Goal: Find specific page/section: Find specific page/section

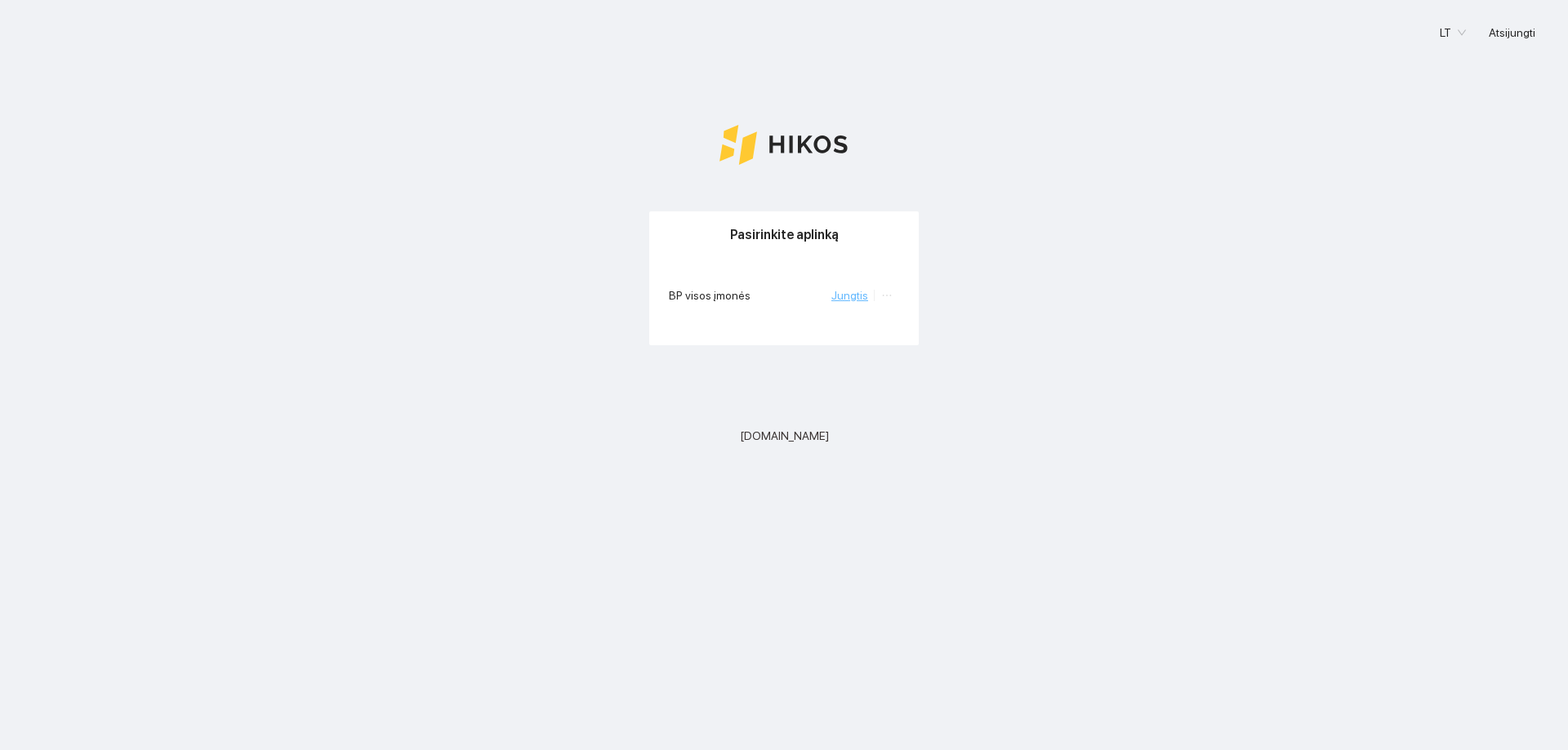
click at [846, 296] on link "Jungtis" at bounding box center [850, 296] width 37 height 13
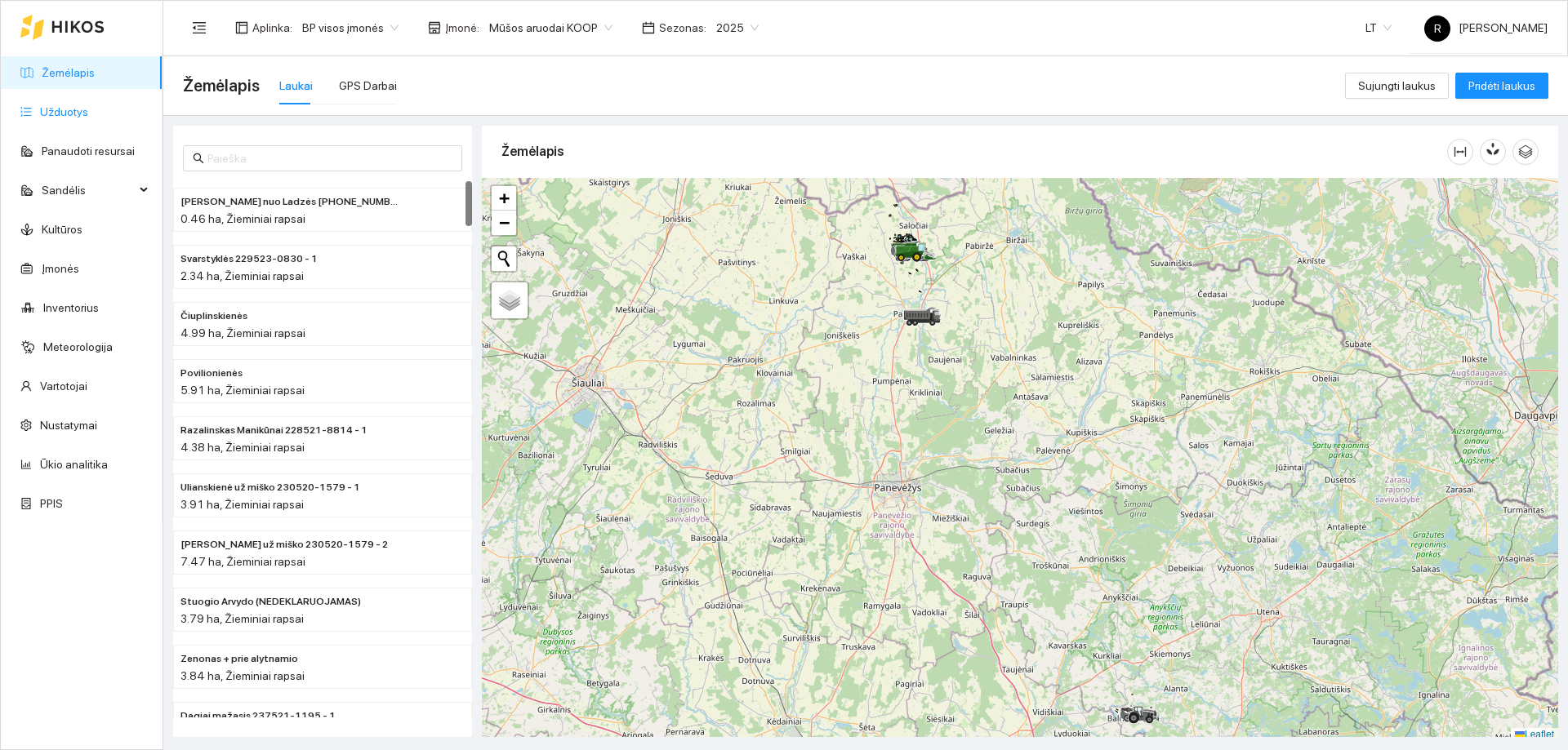
click at [74, 105] on link "Užduotys" at bounding box center [64, 112] width 49 height 13
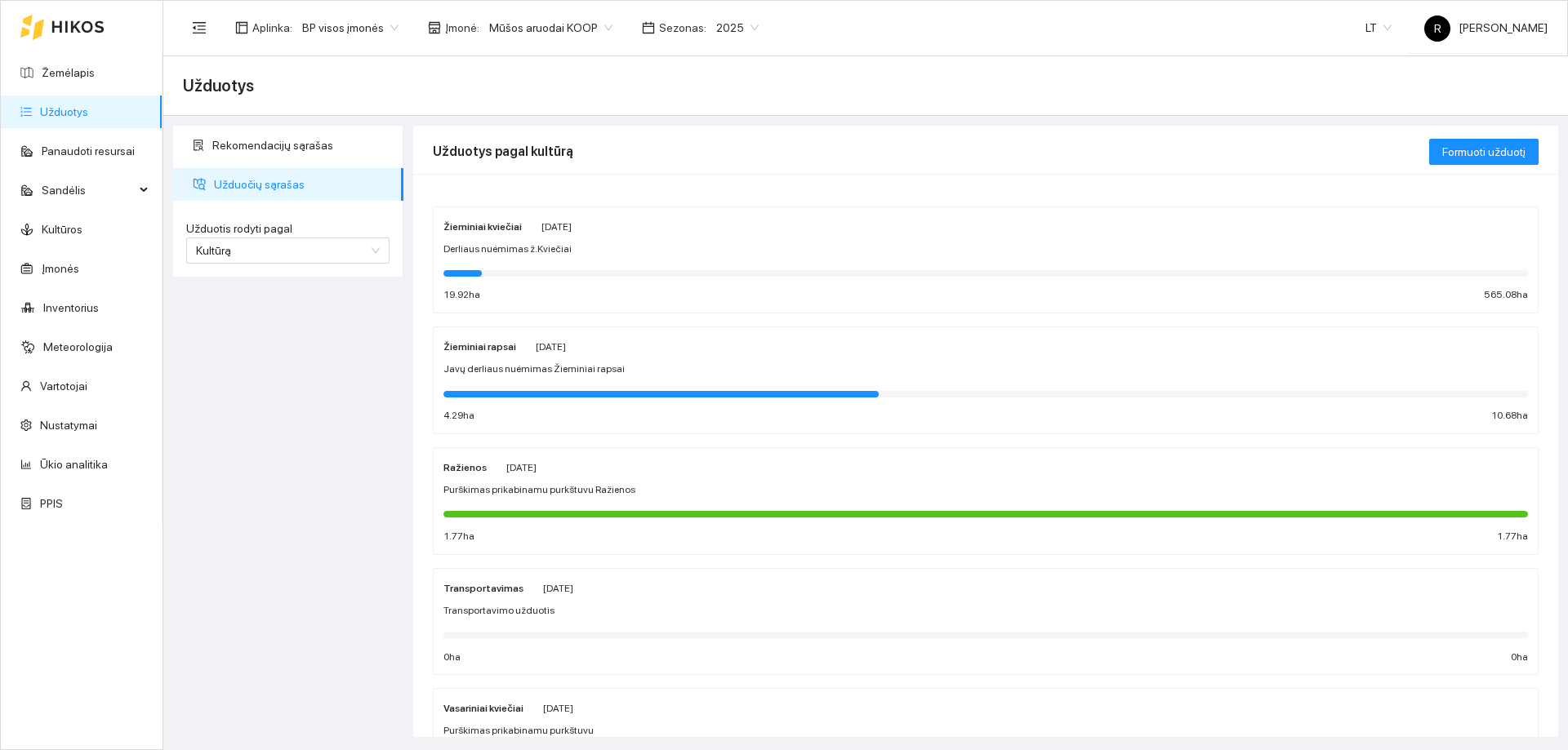
click at [484, 226] on strong "Žieminiai kviečiai" at bounding box center [483, 227] width 79 height 12
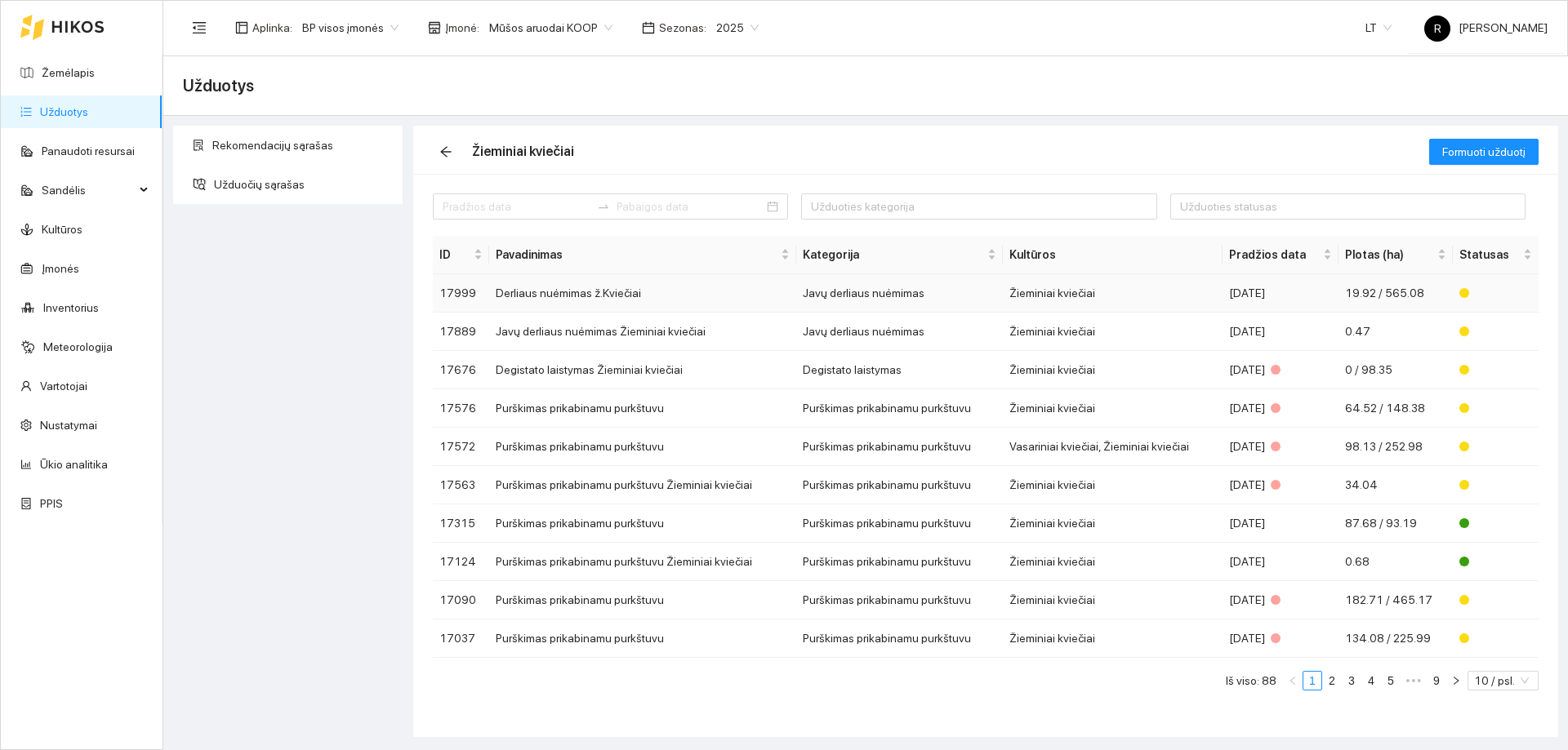
click at [883, 295] on td "Javų derliaus nuėmimas" at bounding box center [899, 293] width 207 height 38
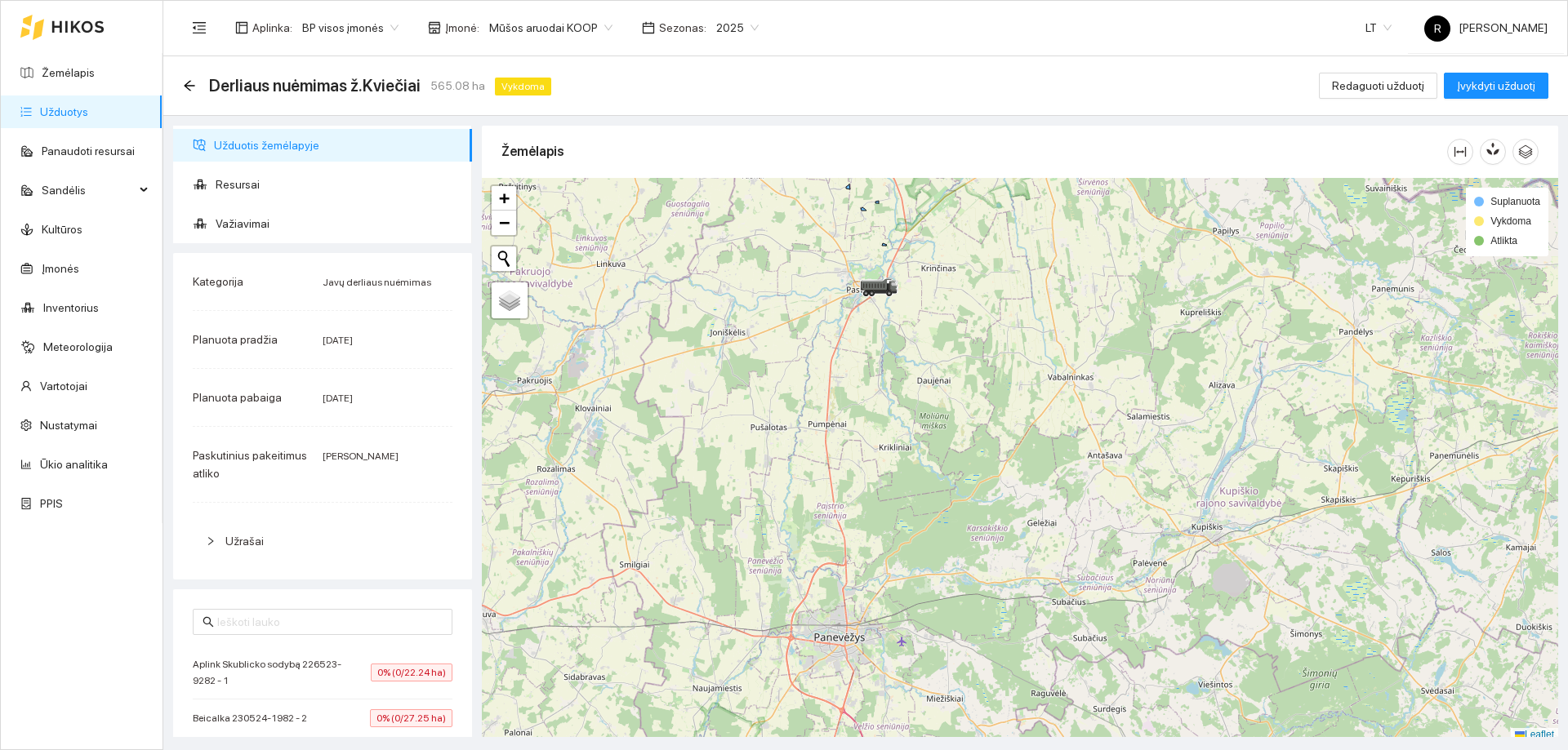
scroll to position [5, 0]
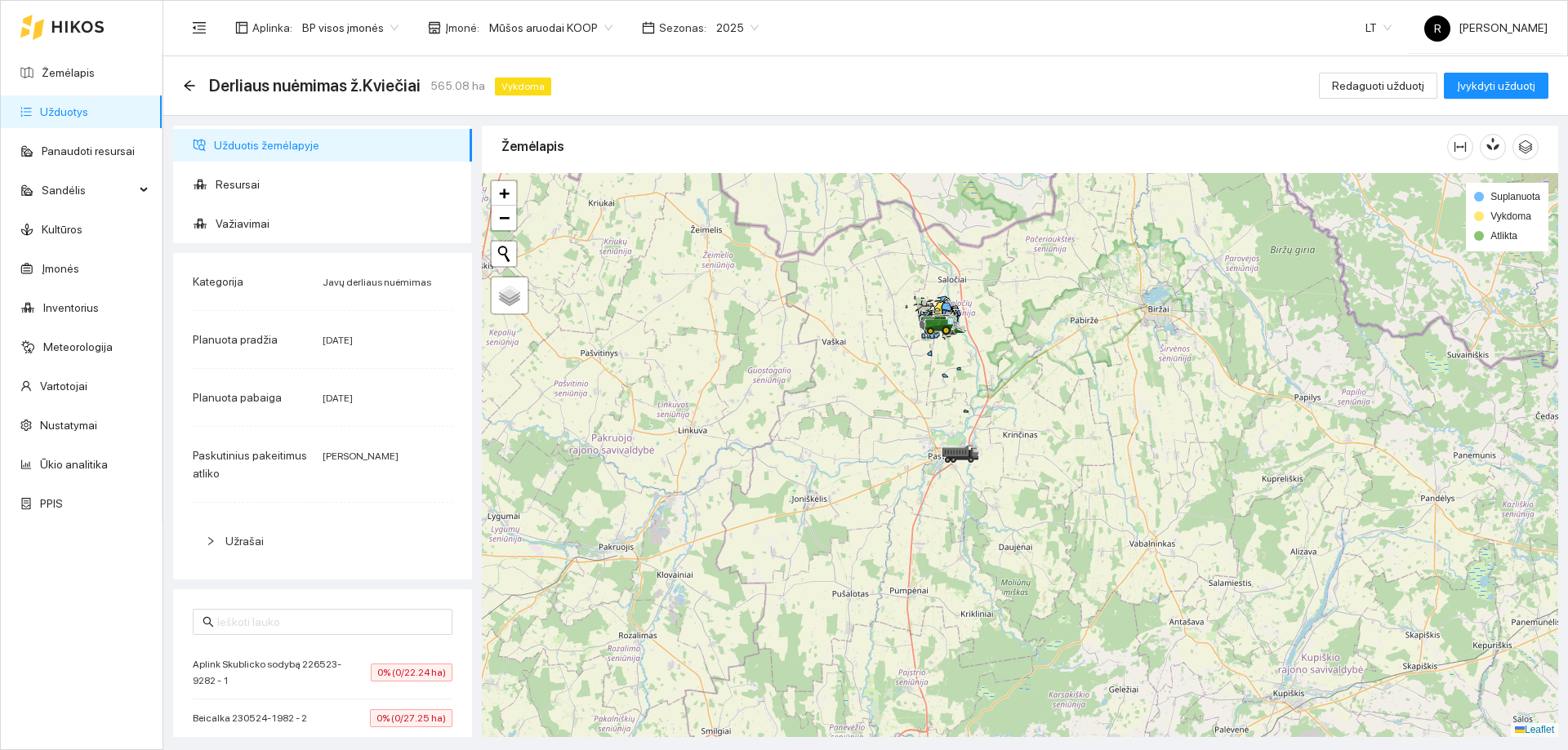
drag, startPoint x: 973, startPoint y: 285, endPoint x: 1055, endPoint y: 457, distance: 190.5
click at [1055, 457] on div at bounding box center [1019, 455] width 1076 height 564
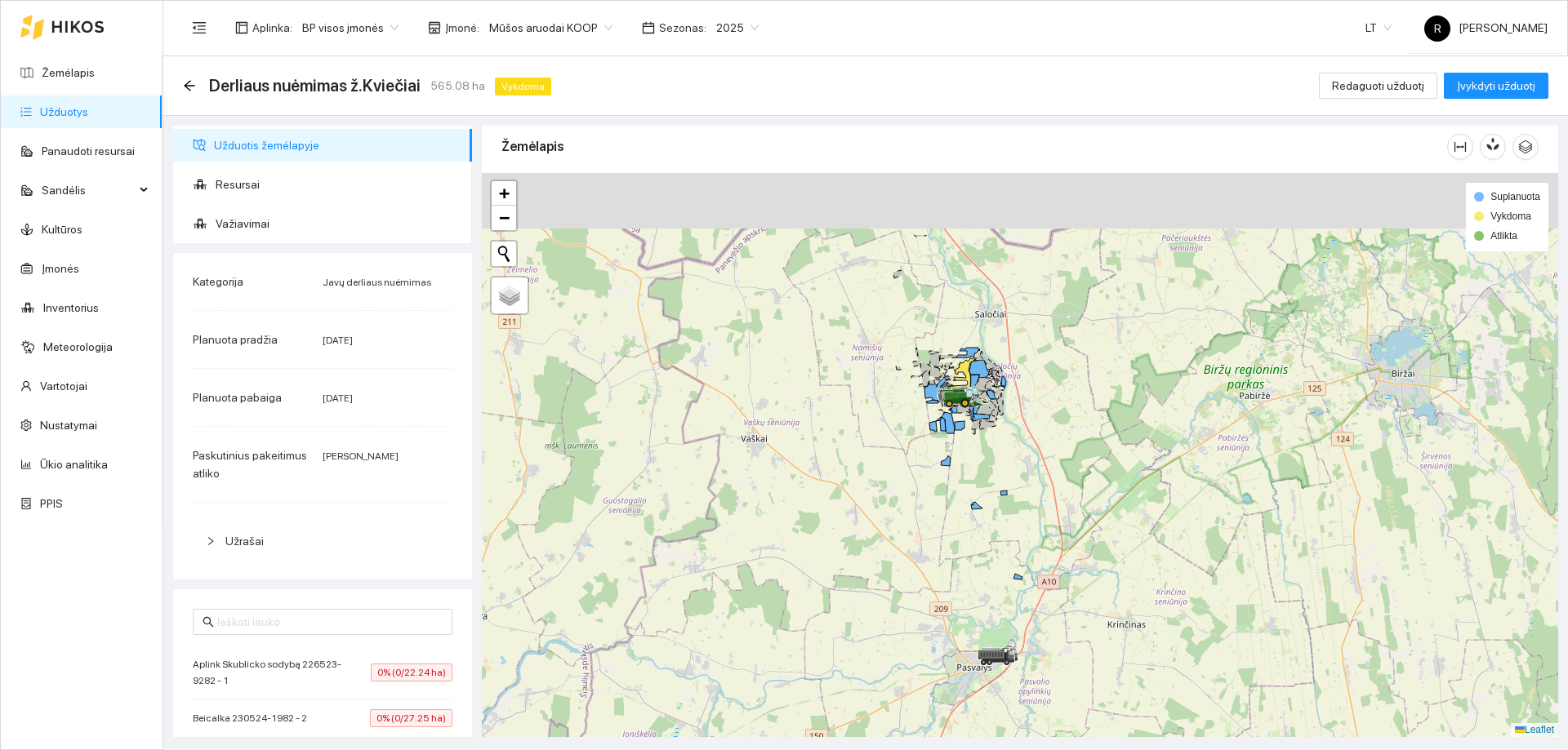
drag, startPoint x: 953, startPoint y: 436, endPoint x: 966, endPoint y: 459, distance: 26.4
click at [966, 459] on div at bounding box center [1019, 455] width 1076 height 564
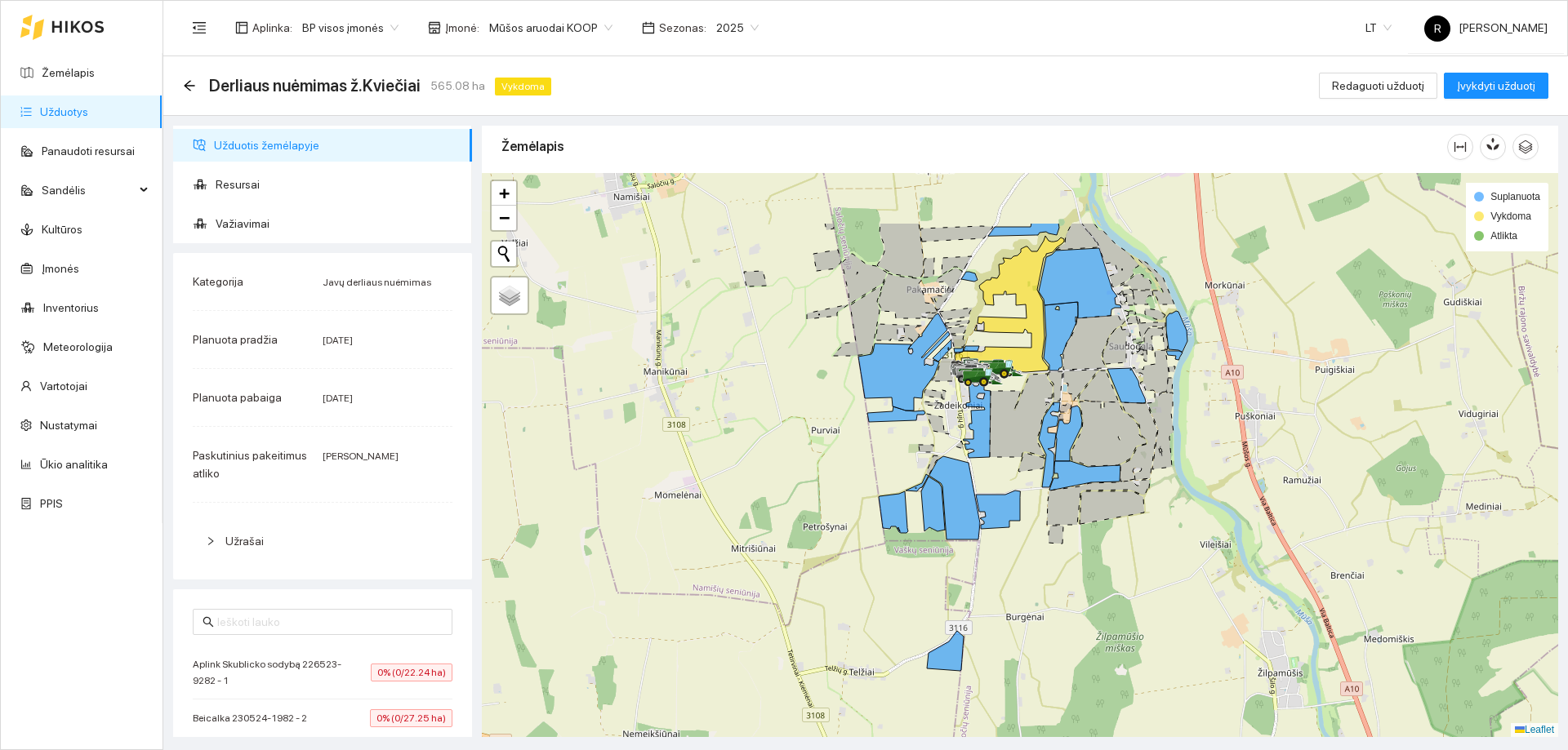
drag, startPoint x: 1001, startPoint y: 448, endPoint x: 1007, endPoint y: 460, distance: 13.4
click at [1006, 457] on icon at bounding box center [1020, 416] width 63 height 84
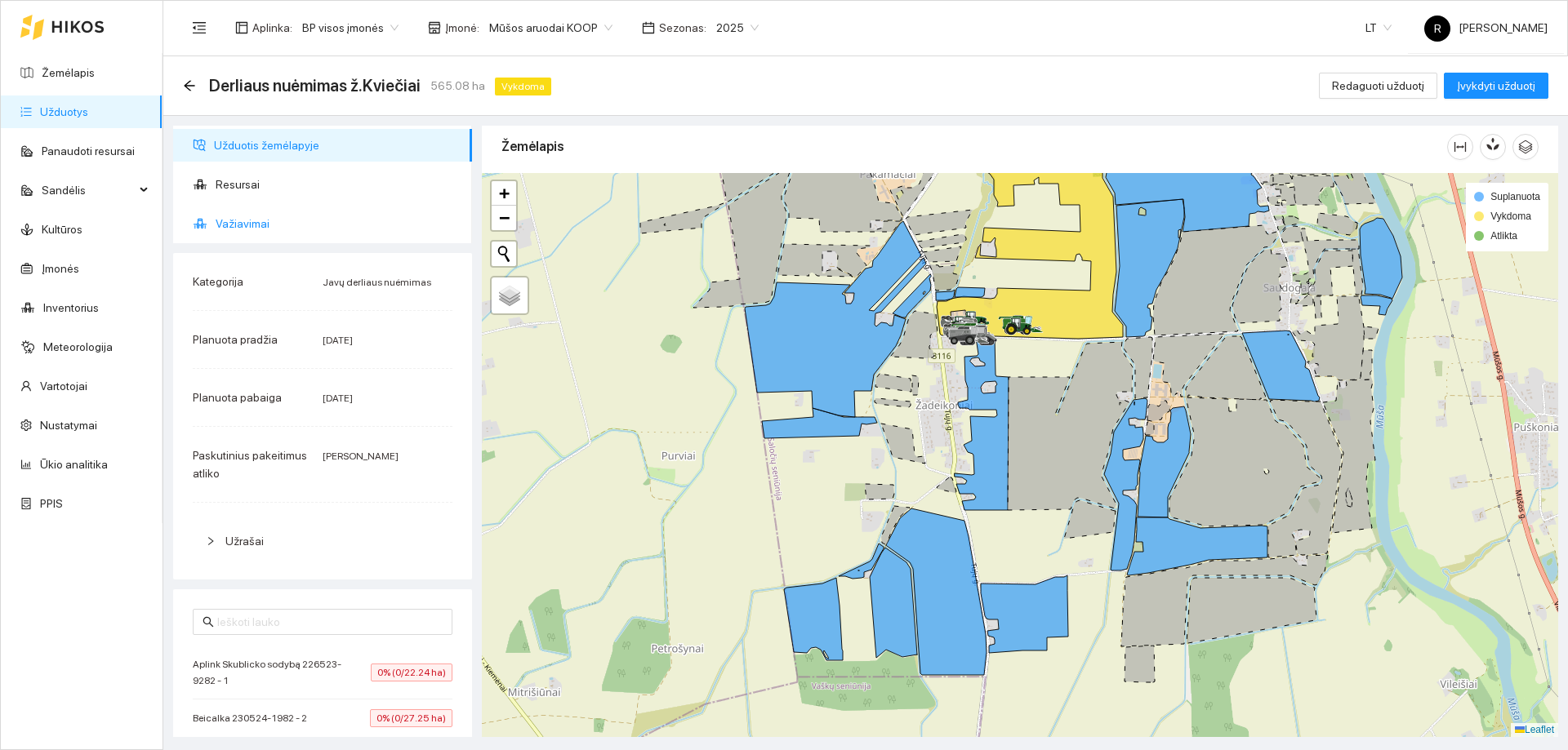
click at [263, 225] on span "Važiavimai" at bounding box center [337, 223] width 243 height 33
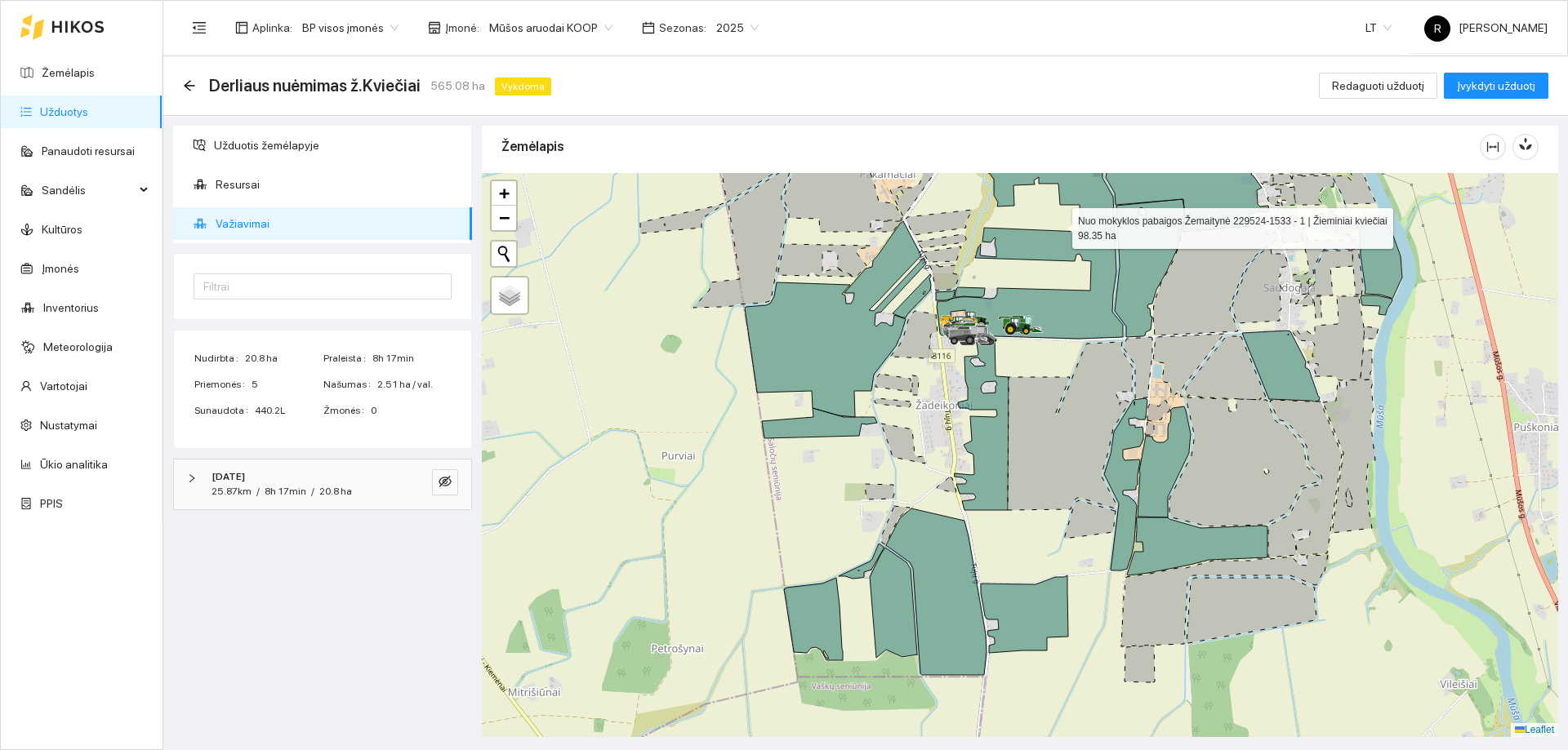
click at [1053, 310] on icon at bounding box center [1029, 227] width 186 height 225
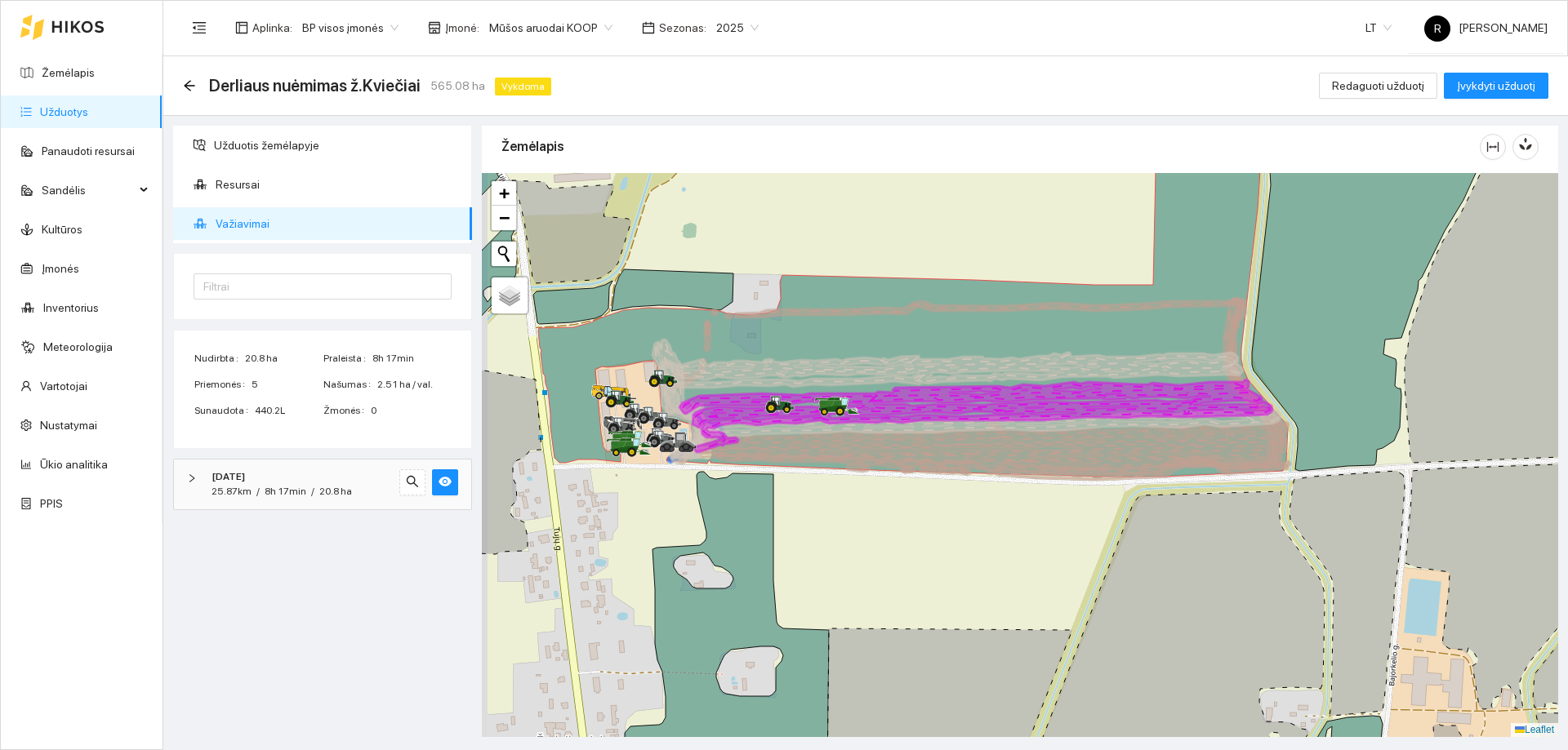
drag, startPoint x: 1004, startPoint y: 325, endPoint x: 1074, endPoint y: 380, distance: 89.0
click at [1073, 380] on icon at bounding box center [912, 324] width 749 height 305
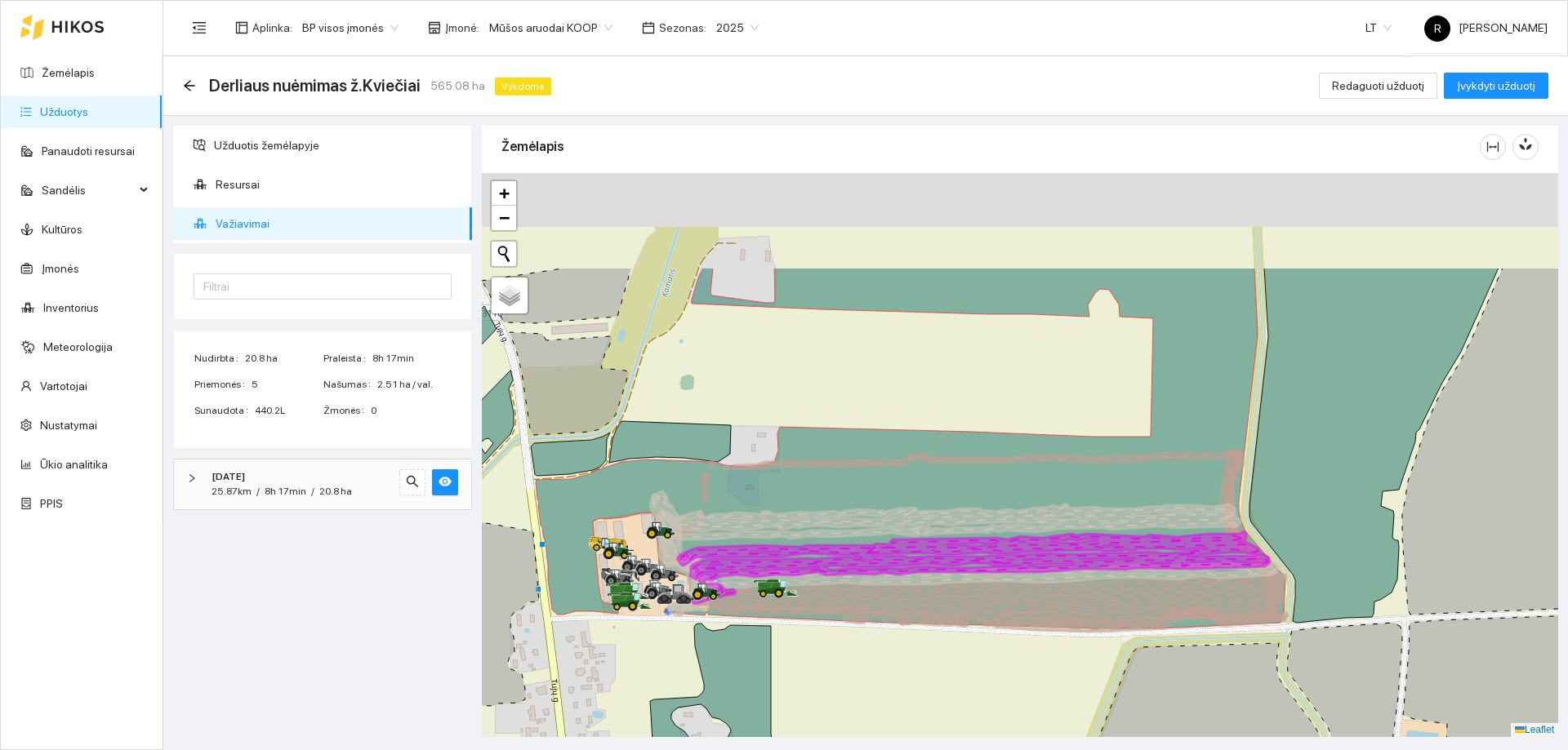
drag, startPoint x: 1032, startPoint y: 361, endPoint x: 1031, endPoint y: 499, distance: 138.0
click at [1029, 513] on icon at bounding box center [948, 559] width 584 height 111
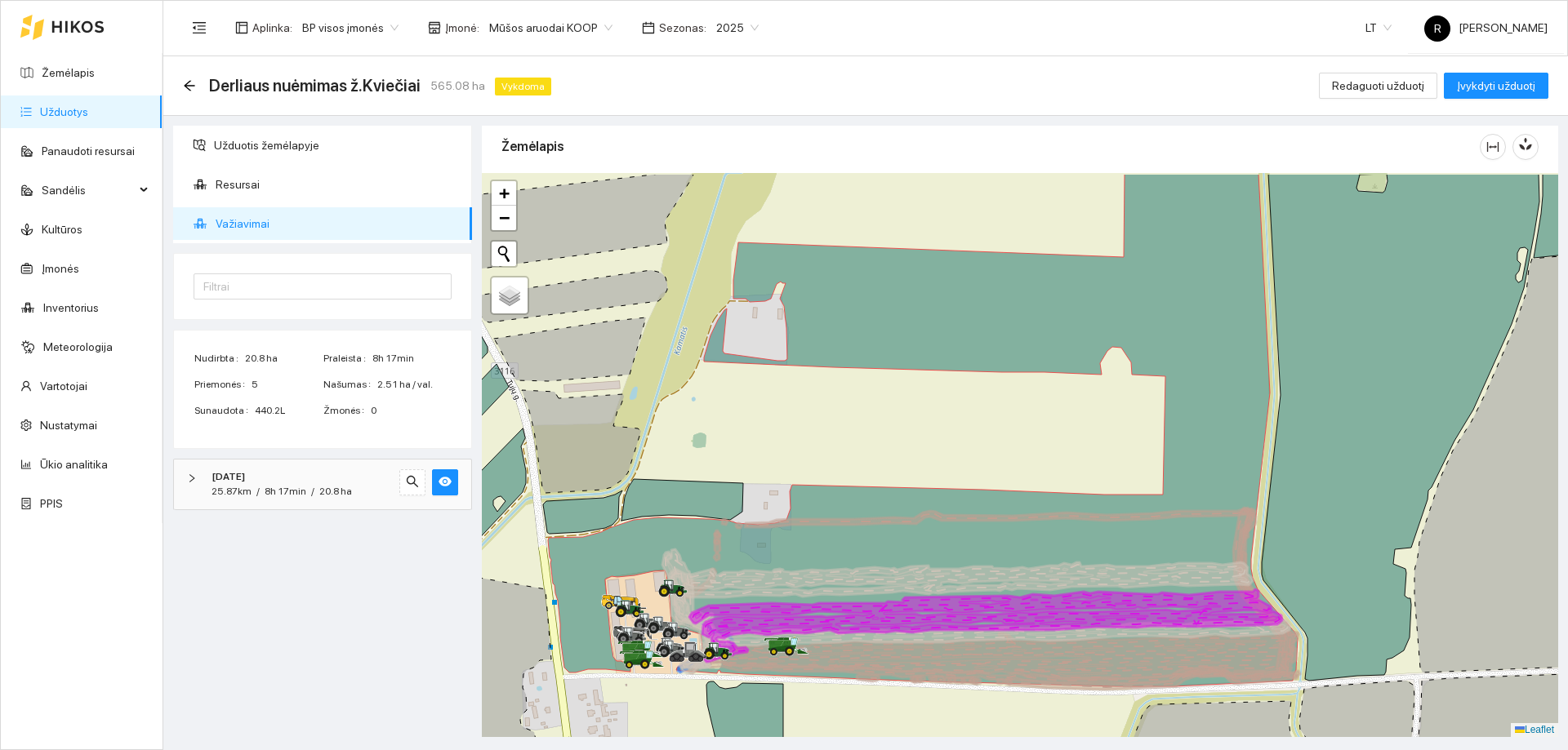
drag, startPoint x: 1039, startPoint y: 457, endPoint x: 1055, endPoint y: 508, distance: 53.5
click at [1055, 508] on div at bounding box center [1019, 455] width 1076 height 564
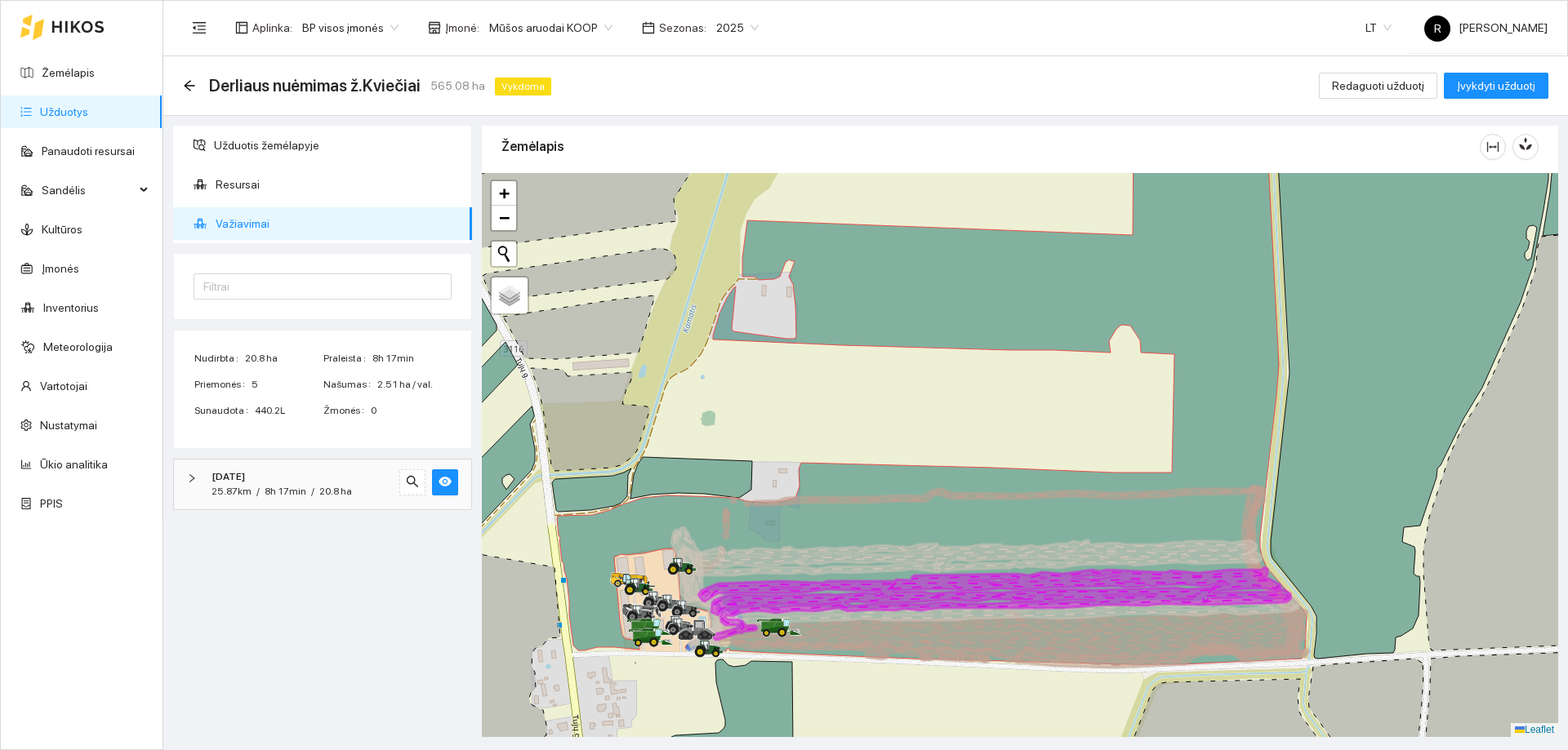
drag, startPoint x: 1153, startPoint y: 574, endPoint x: 1154, endPoint y: 526, distance: 48.0
click at [1154, 526] on icon at bounding box center [932, 365] width 749 height 598
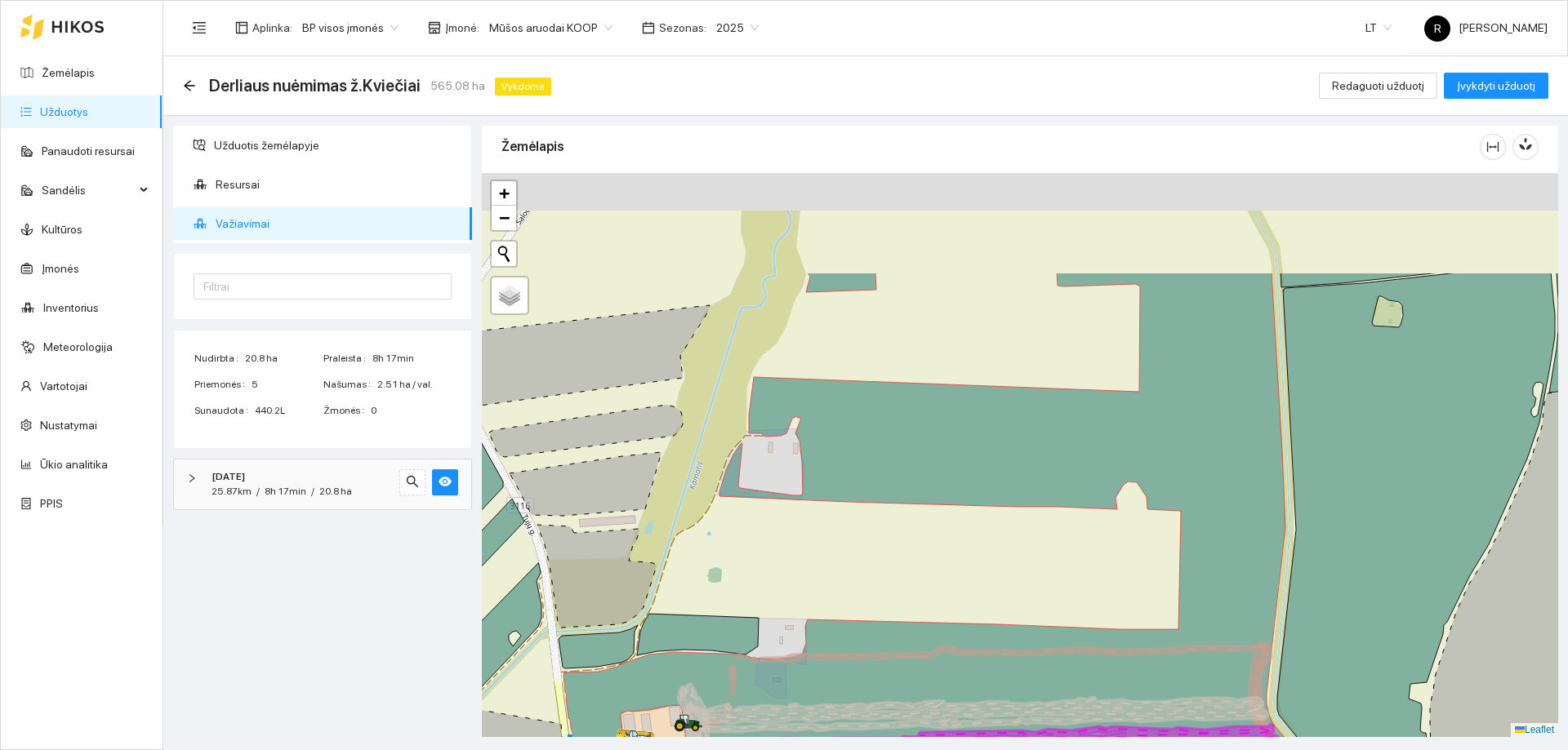
drag, startPoint x: 932, startPoint y: 487, endPoint x: 934, endPoint y: 554, distance: 67.0
click at [934, 554] on icon at bounding box center [938, 547] width 749 height 548
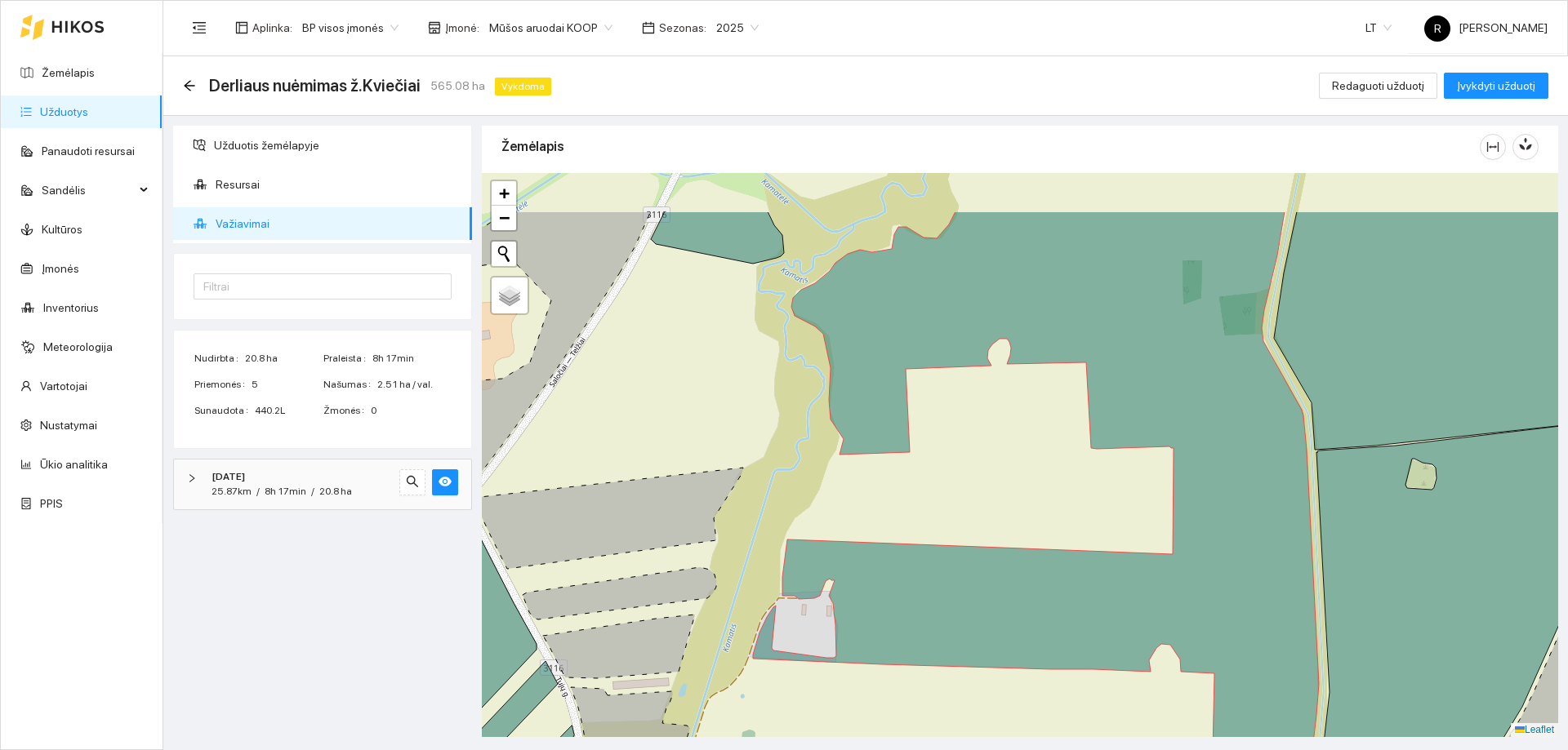
drag, startPoint x: 930, startPoint y: 443, endPoint x: 963, endPoint y: 543, distance: 105.3
click at [963, 543] on div at bounding box center [1019, 455] width 1076 height 564
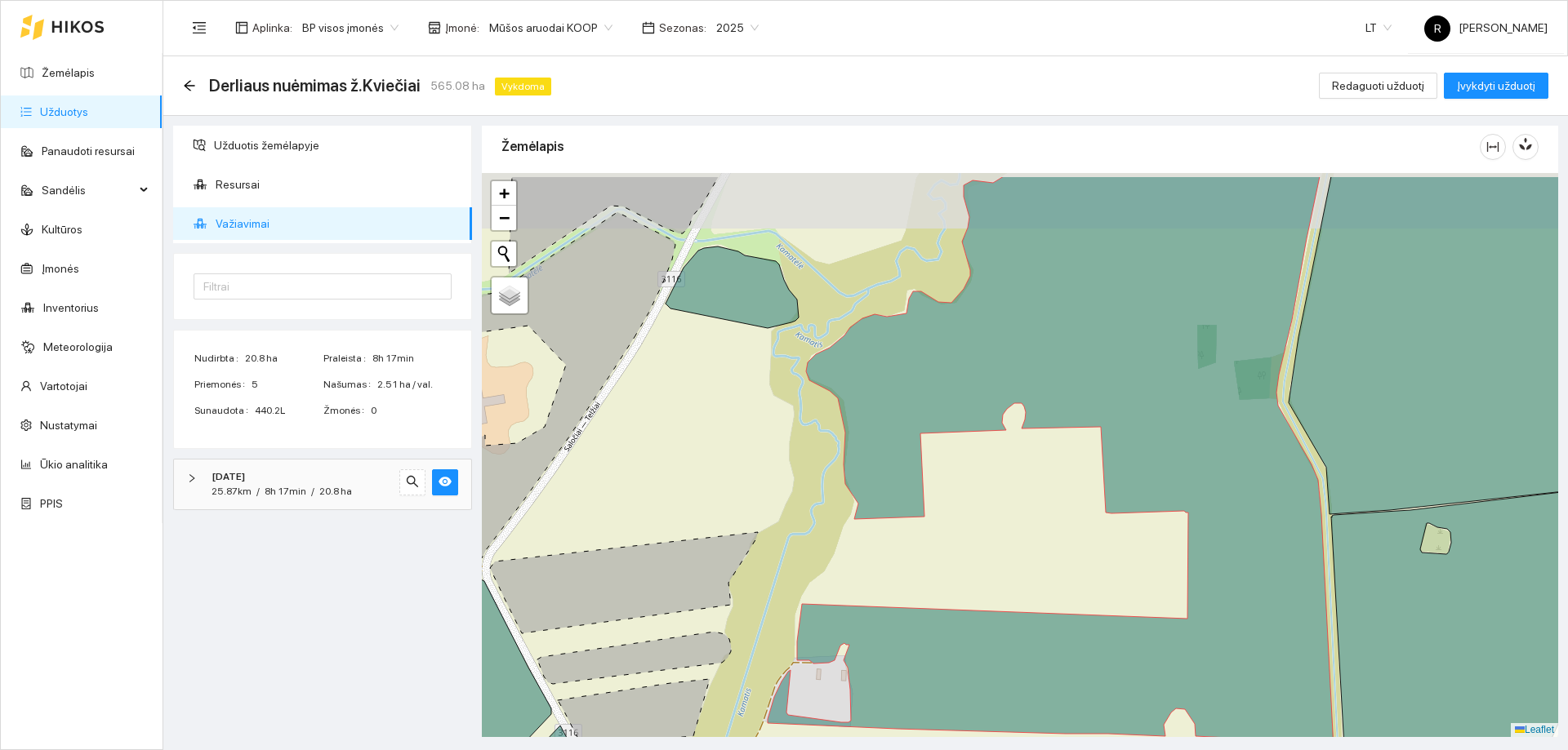
drag, startPoint x: 954, startPoint y: 452, endPoint x: 977, endPoint y: 528, distance: 79.4
click at [980, 546] on div at bounding box center [1019, 455] width 1076 height 564
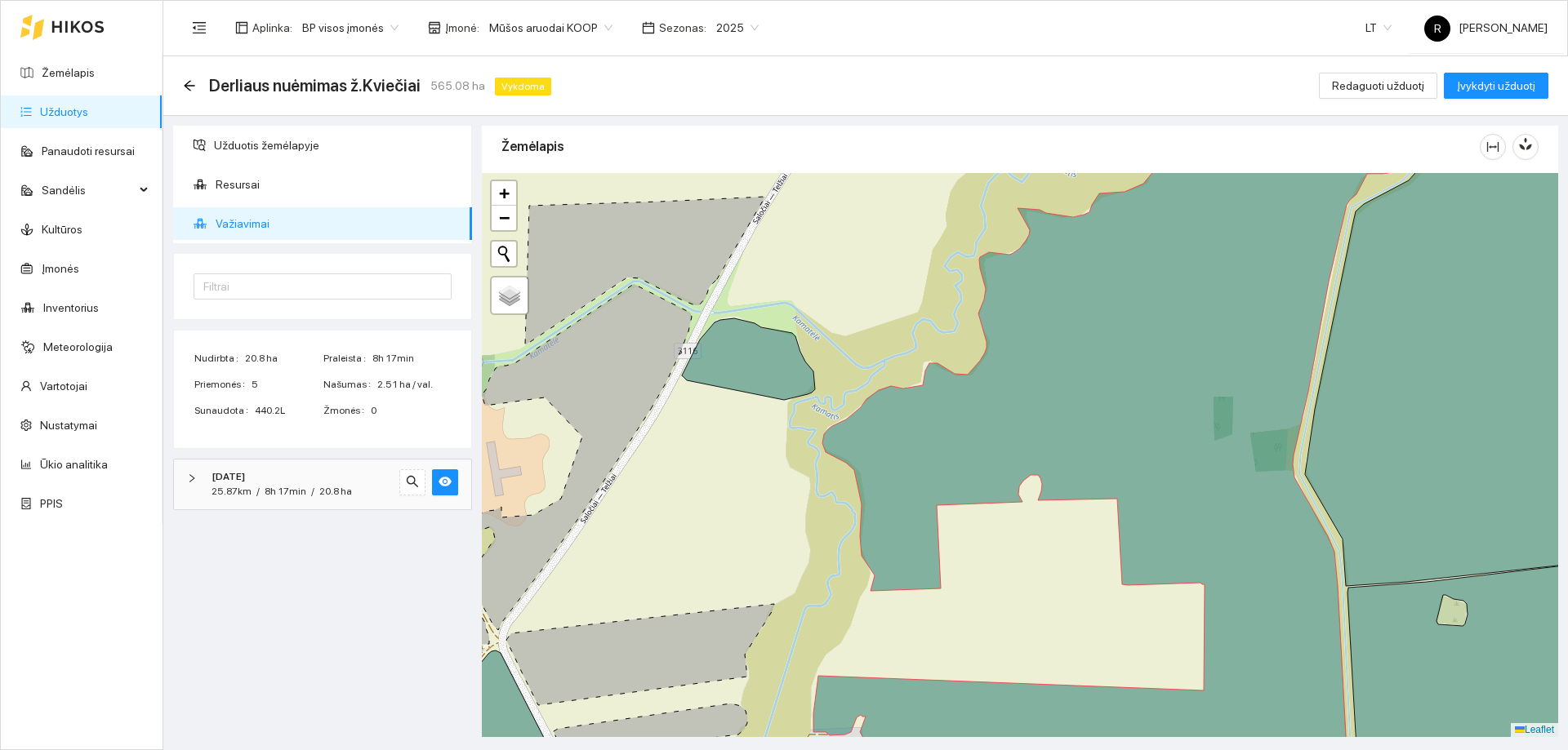
drag, startPoint x: 988, startPoint y: 497, endPoint x: 993, endPoint y: 527, distance: 30.4
click at [996, 543] on icon at bounding box center [1101, 493] width 635 height 678
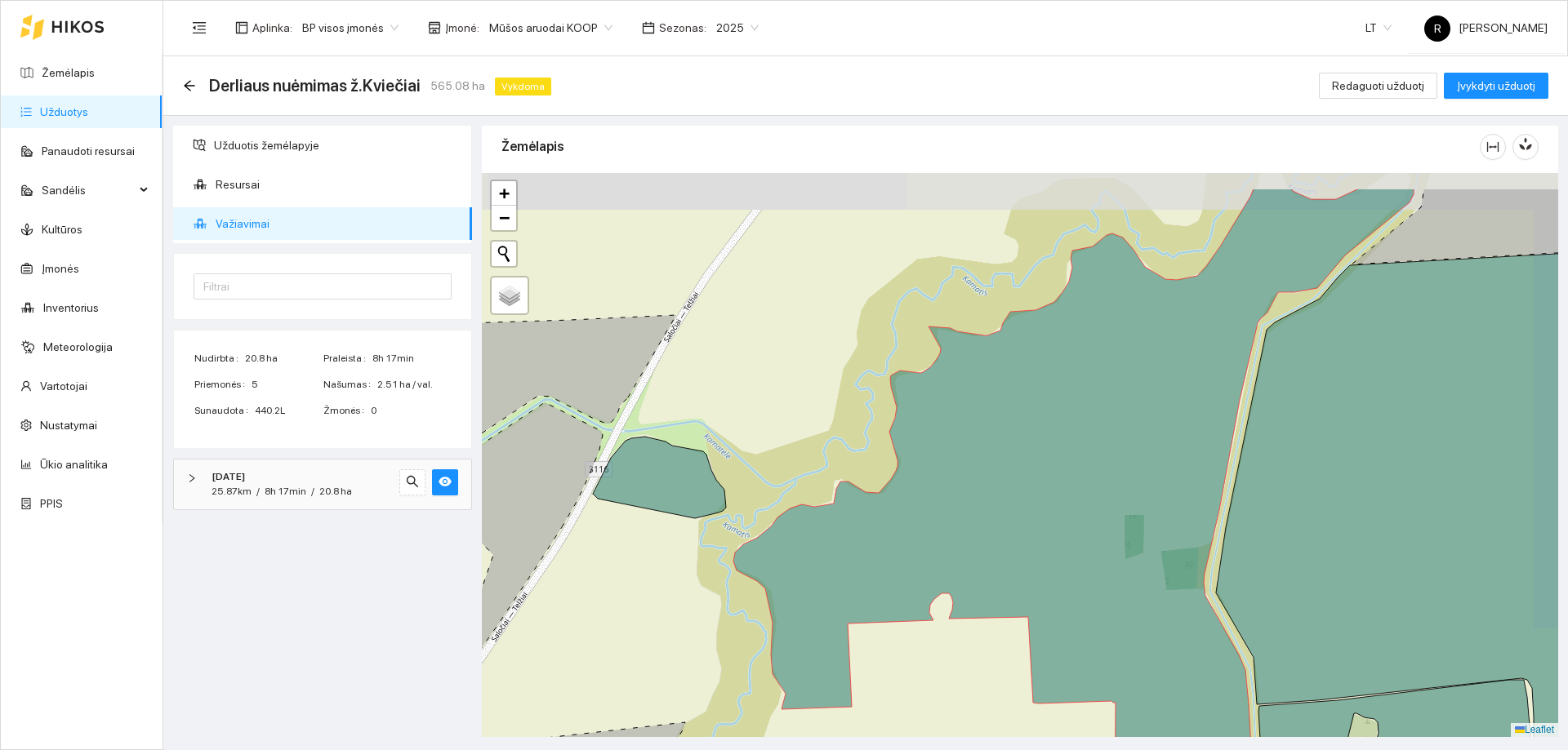
drag, startPoint x: 996, startPoint y: 460, endPoint x: 905, endPoint y: 528, distance: 113.6
click at [905, 528] on icon at bounding box center [1062, 528] width 702 height 678
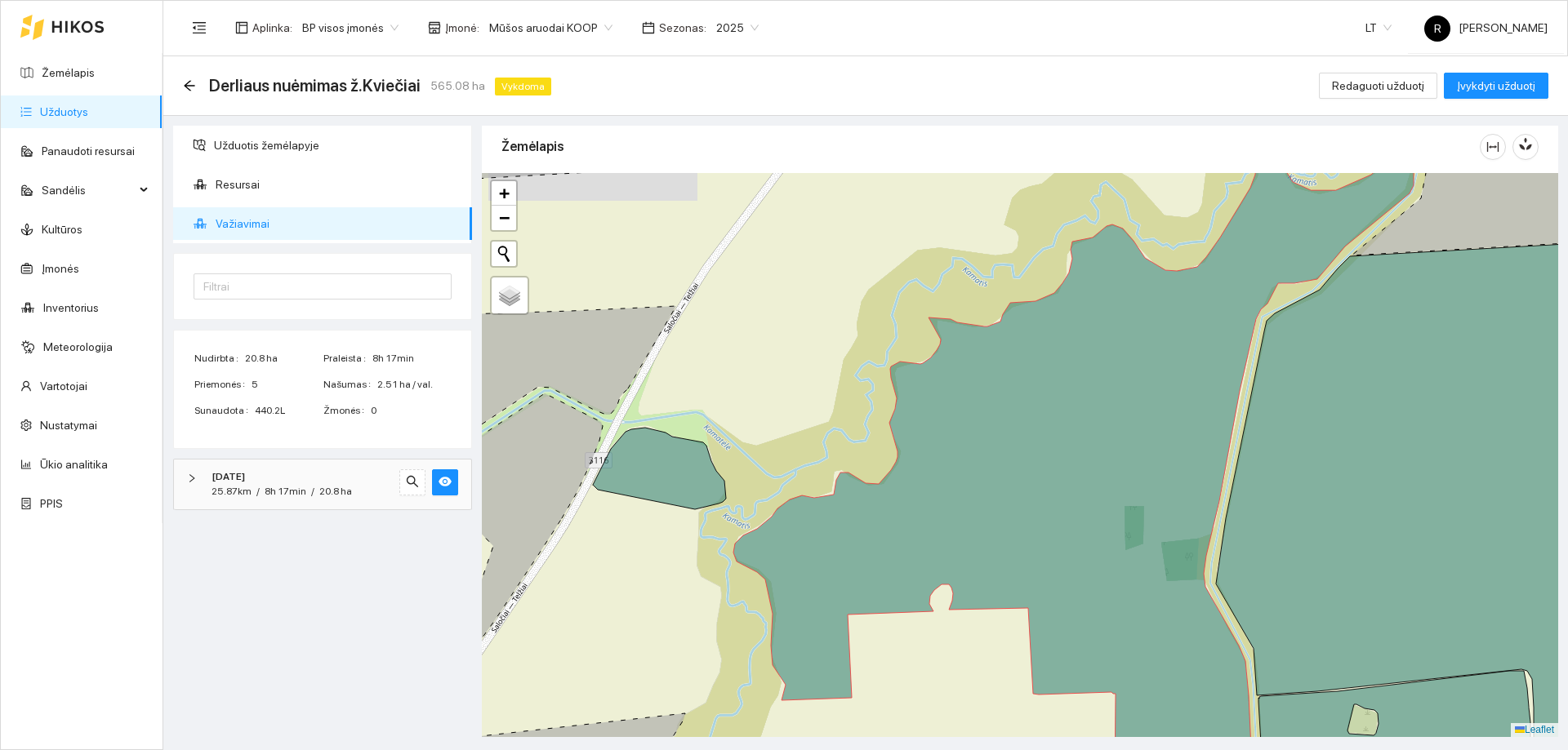
drag, startPoint x: 926, startPoint y: 554, endPoint x: 910, endPoint y: 441, distance: 114.1
click at [910, 441] on icon at bounding box center [1071, 465] width 684 height 640
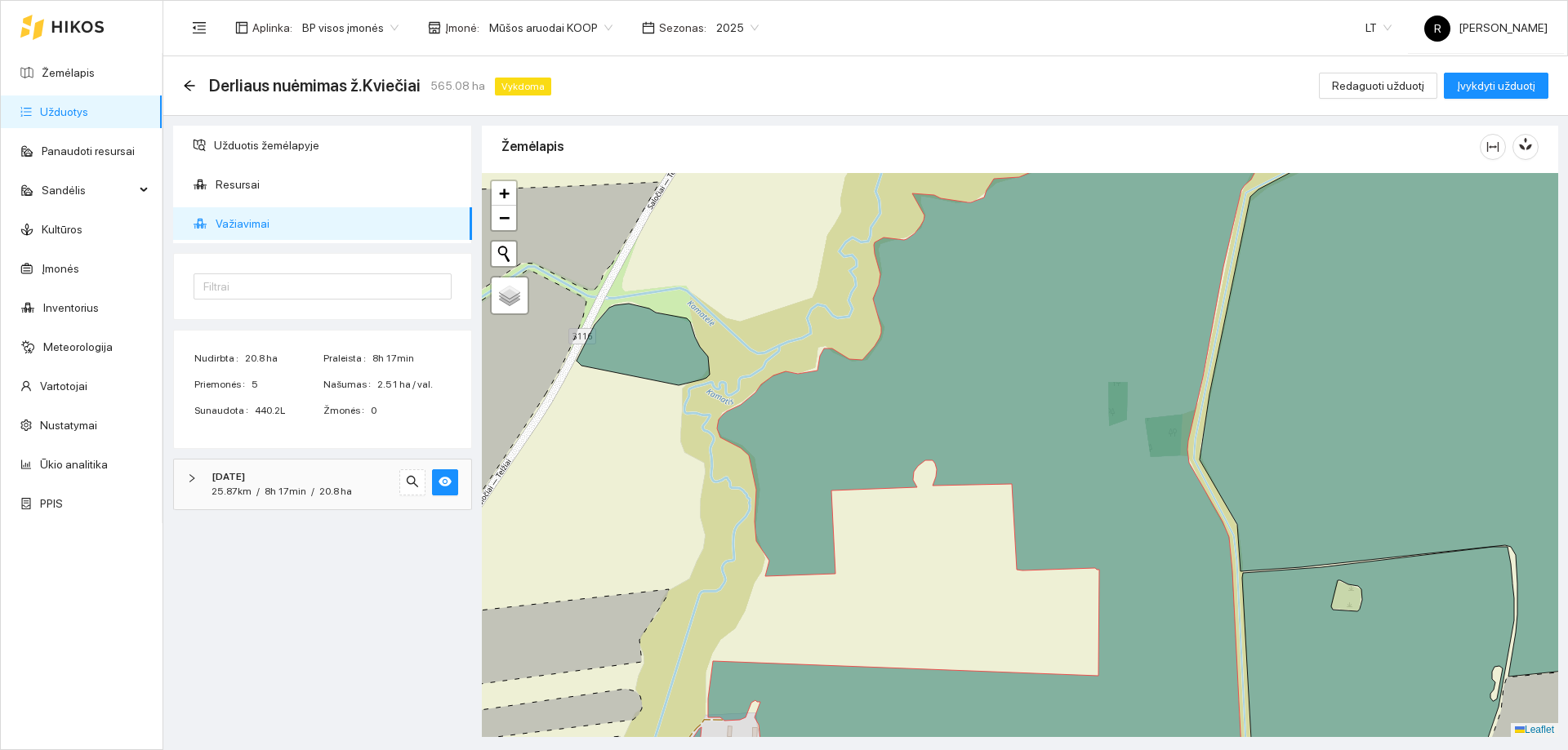
drag, startPoint x: 917, startPoint y: 521, endPoint x: 923, endPoint y: 458, distance: 63.3
click at [923, 458] on div at bounding box center [1019, 455] width 1076 height 564
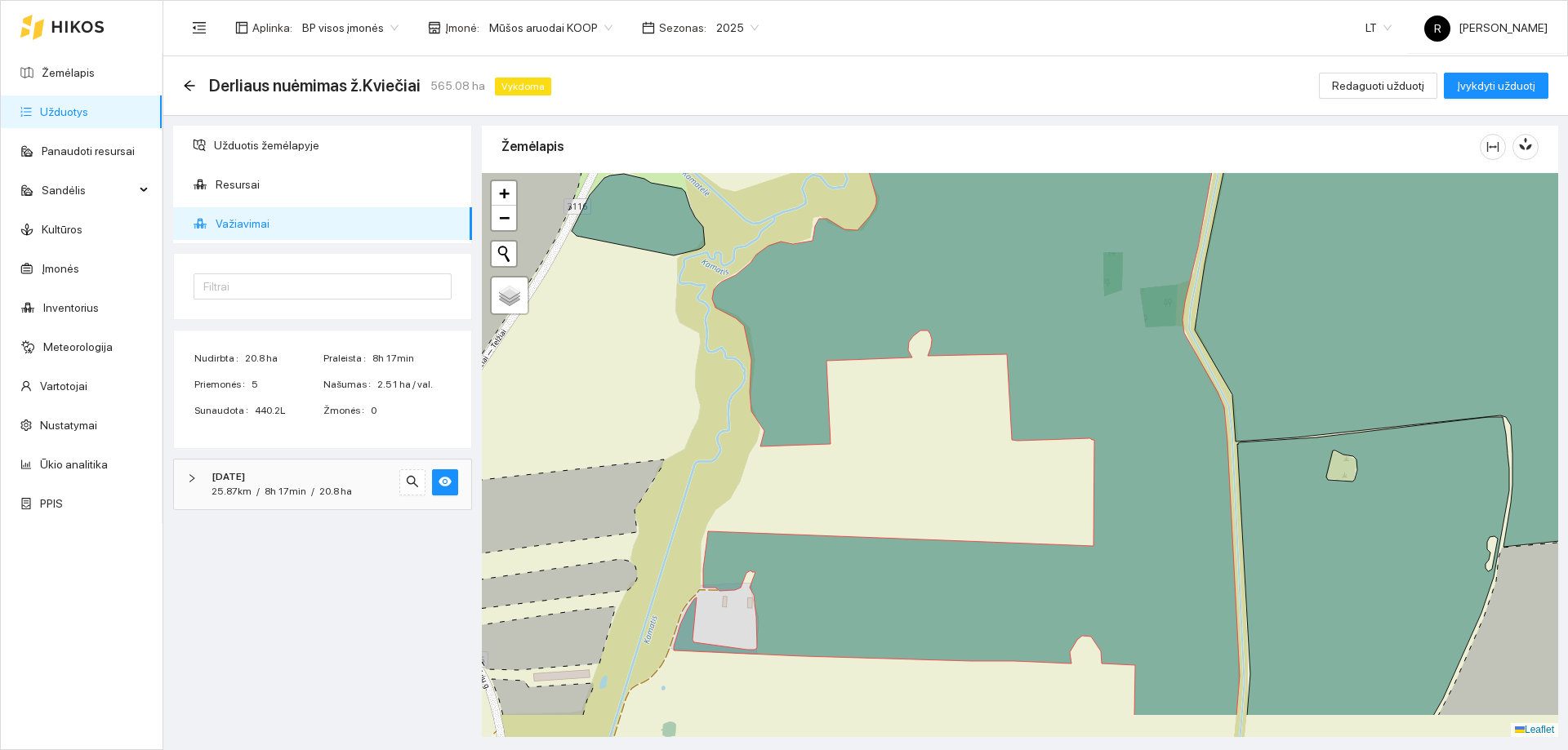
drag, startPoint x: 949, startPoint y: 517, endPoint x: 941, endPoint y: 413, distance: 104.3
click at [939, 421] on div at bounding box center [1019, 455] width 1076 height 564
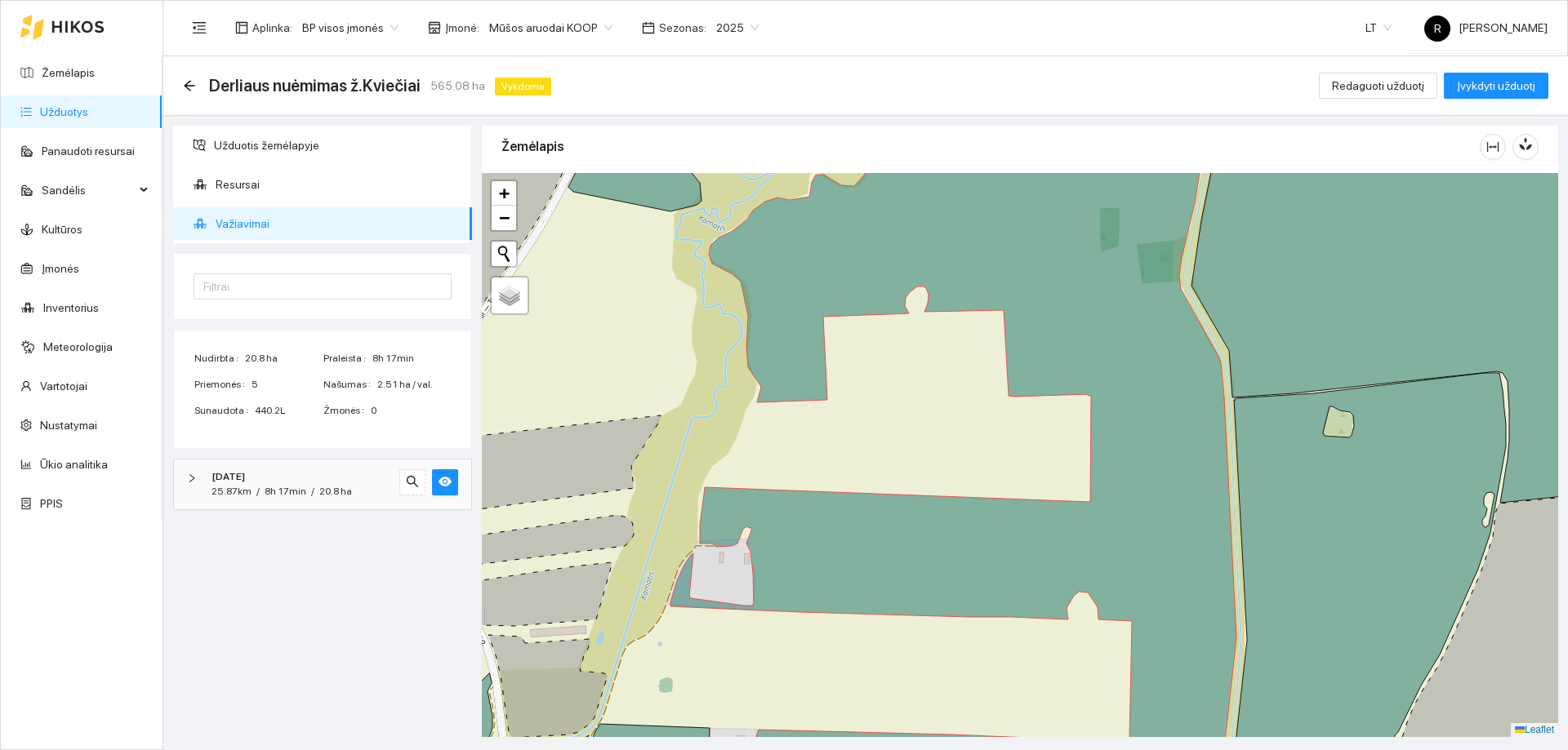
drag, startPoint x: 933, startPoint y: 467, endPoint x: 929, endPoint y: 418, distance: 49.2
click at [929, 421] on div at bounding box center [1019, 455] width 1076 height 564
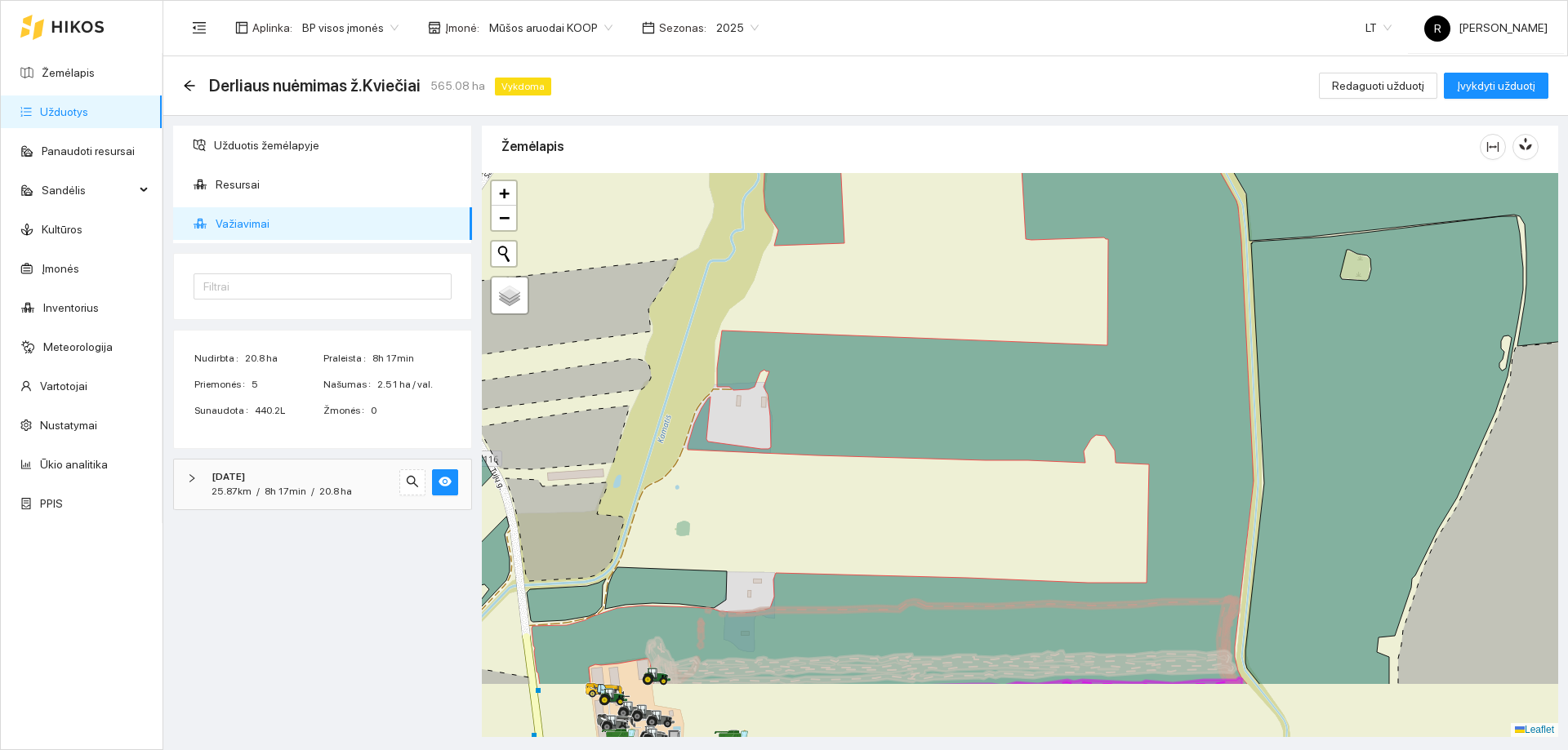
drag, startPoint x: 940, startPoint y: 391, endPoint x: 944, endPoint y: 365, distance: 26.3
click at [943, 368] on icon at bounding box center [892, 345] width 722 height 678
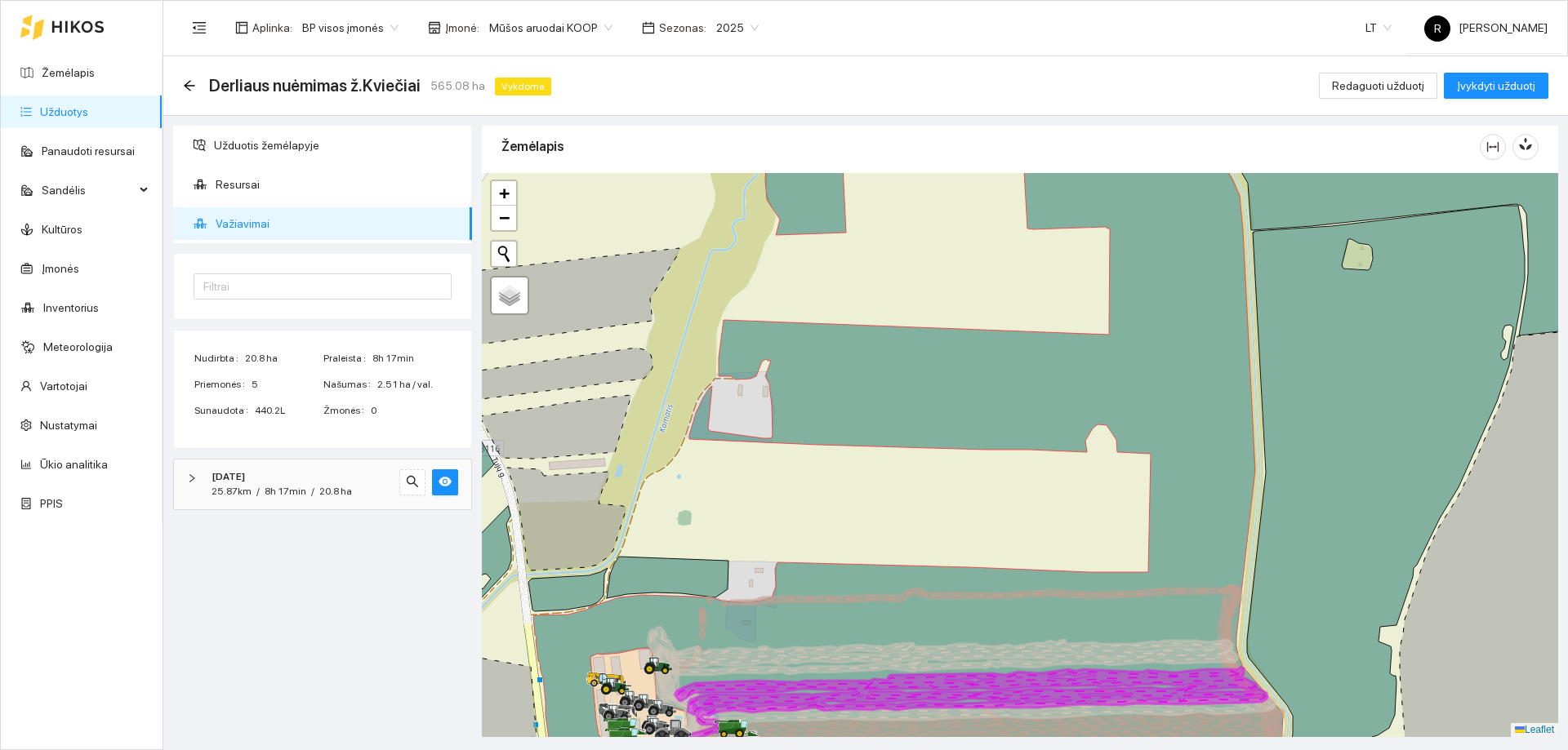
drag, startPoint x: 910, startPoint y: 387, endPoint x: 907, endPoint y: 365, distance: 22.2
click at [907, 370] on div at bounding box center [1019, 455] width 1076 height 564
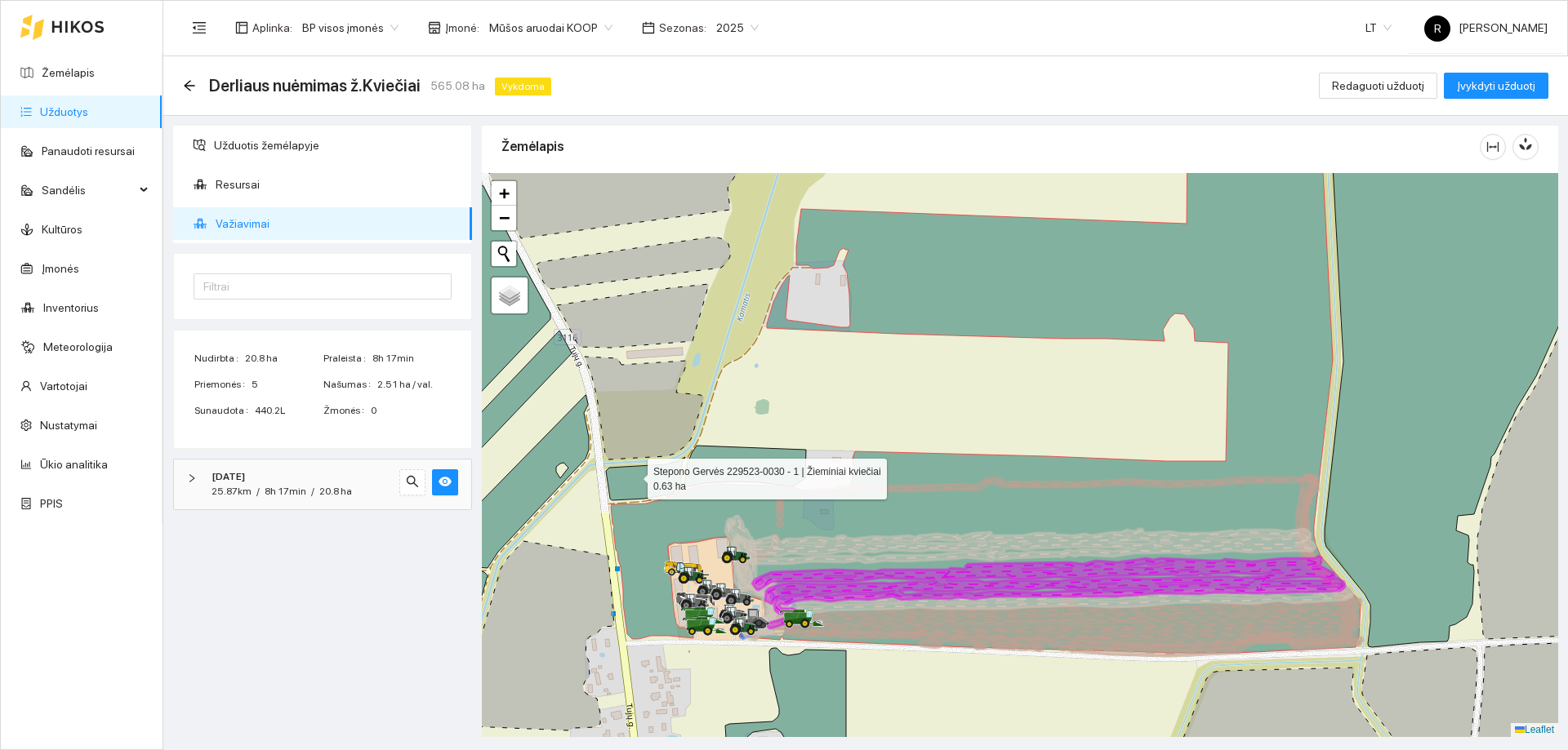
drag, startPoint x: 534, startPoint y: 482, endPoint x: 632, endPoint y: 475, distance: 98.2
click at [632, 475] on icon at bounding box center [645, 479] width 79 height 43
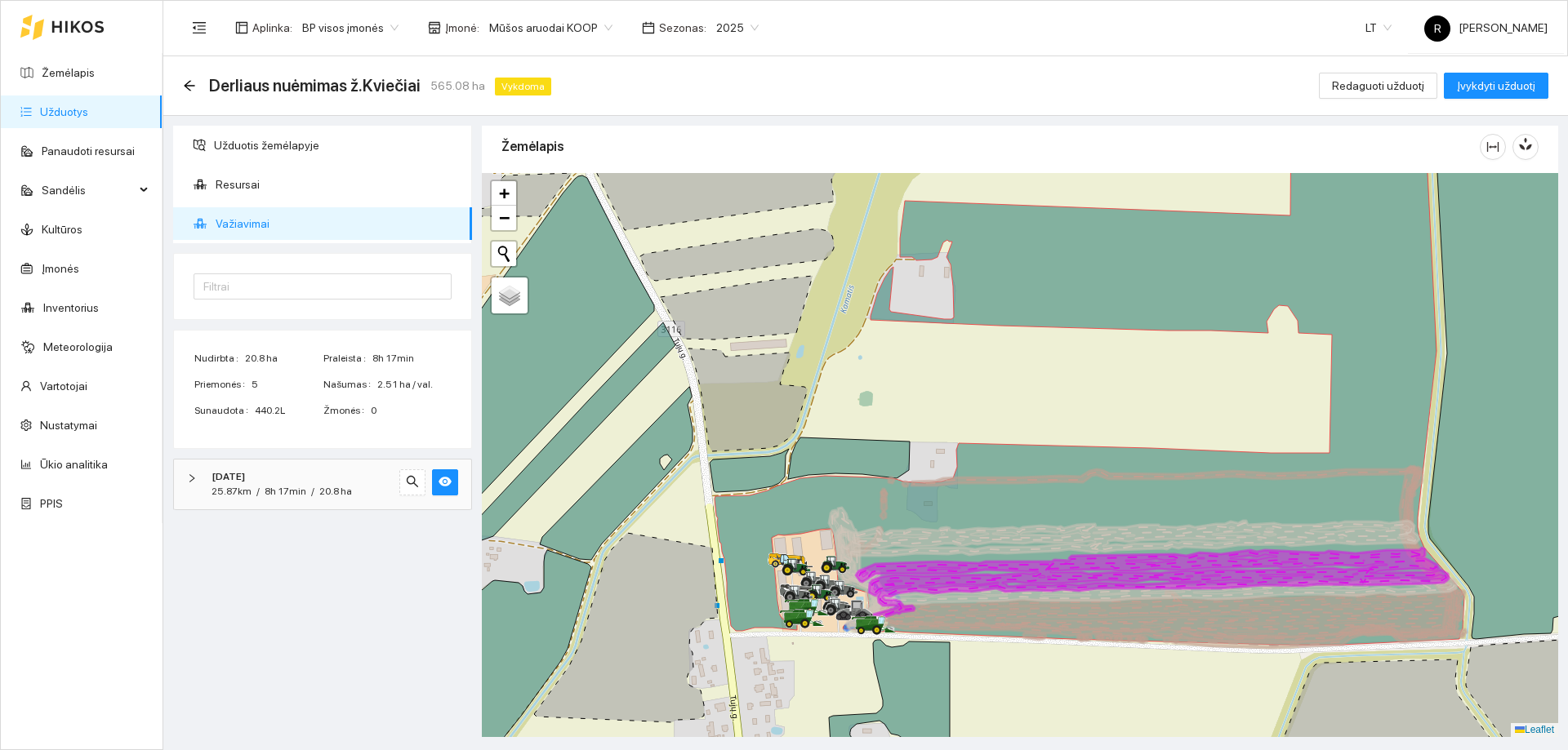
drag, startPoint x: 725, startPoint y: 535, endPoint x: 829, endPoint y: 527, distance: 104.3
click at [829, 527] on icon at bounding box center [1089, 376] width 749 height 537
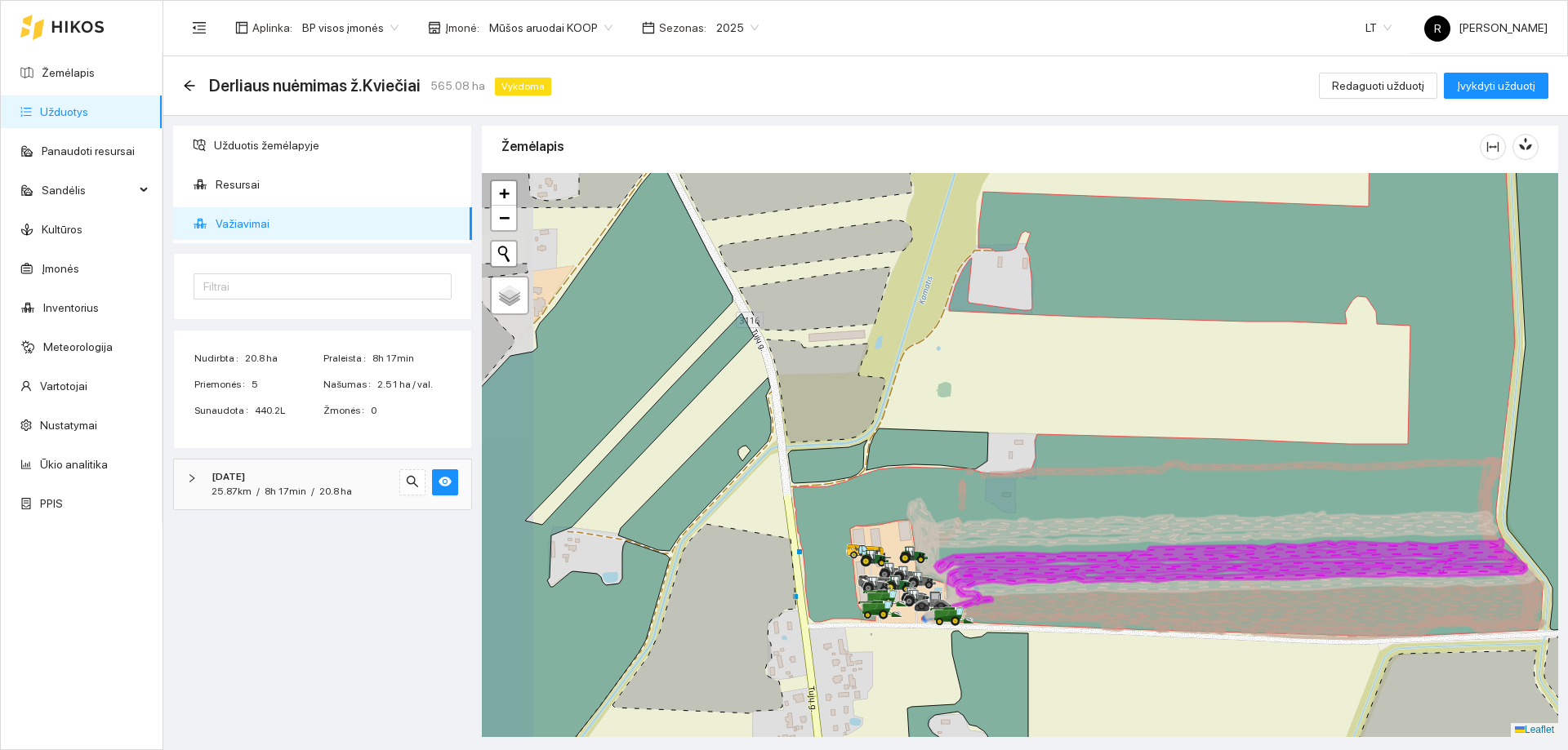
drag, startPoint x: 888, startPoint y: 528, endPoint x: 988, endPoint y: 513, distance: 101.1
click at [980, 513] on icon at bounding box center [1206, 567] width 584 height 111
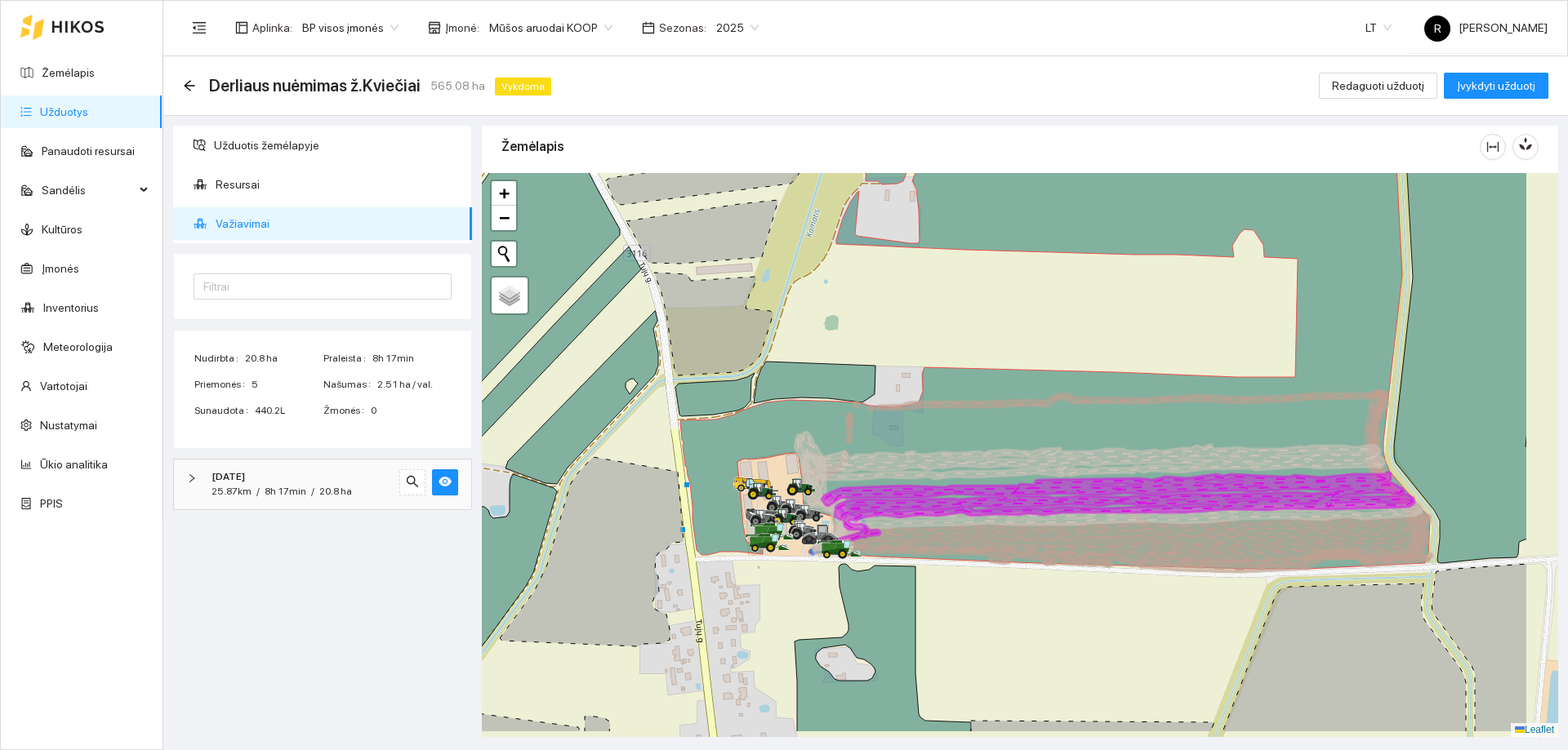
drag, startPoint x: 991, startPoint y: 547, endPoint x: 871, endPoint y: 506, distance: 126.8
click at [875, 506] on icon at bounding box center [1117, 508] width 593 height 73
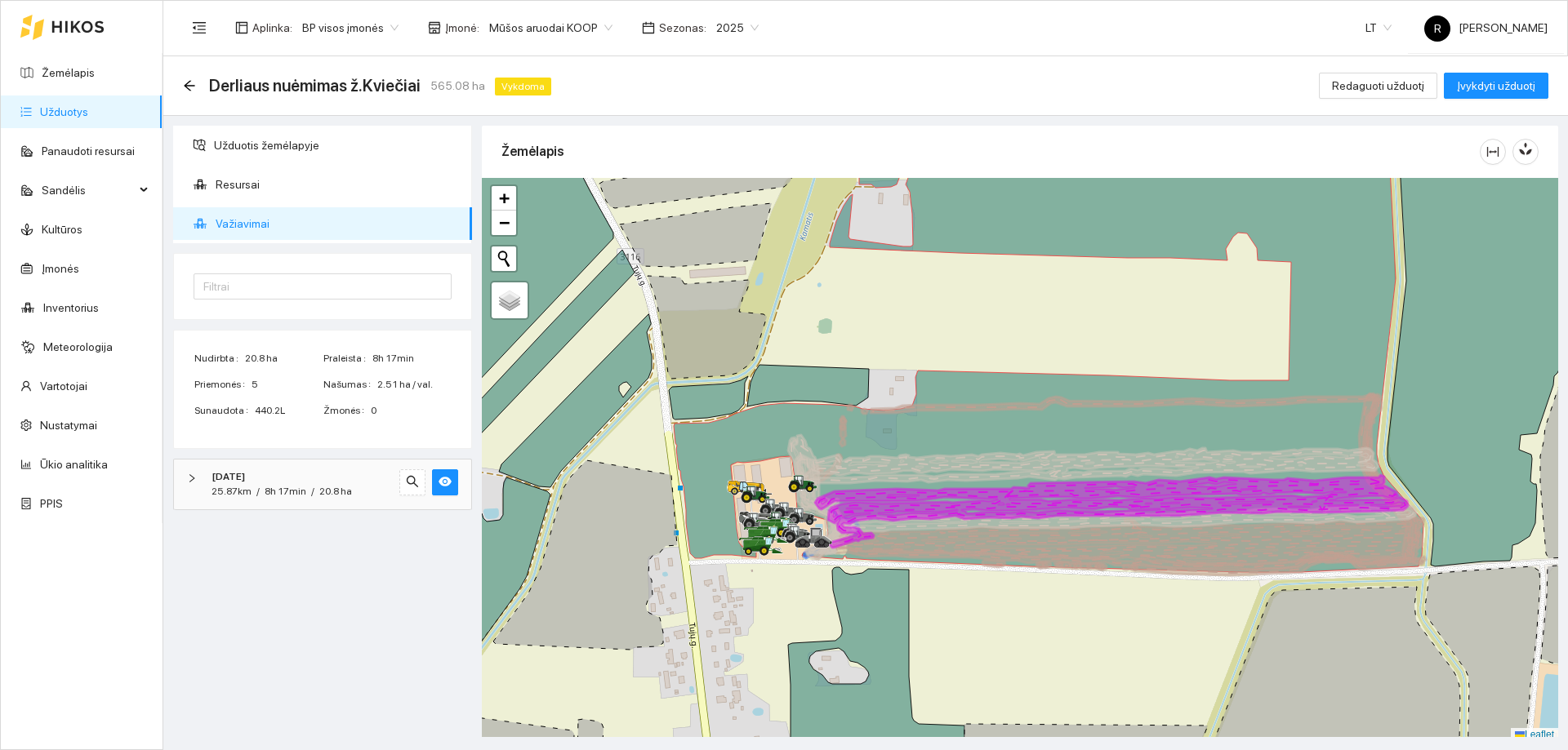
scroll to position [5, 0]
